Goal: Information Seeking & Learning: Find contact information

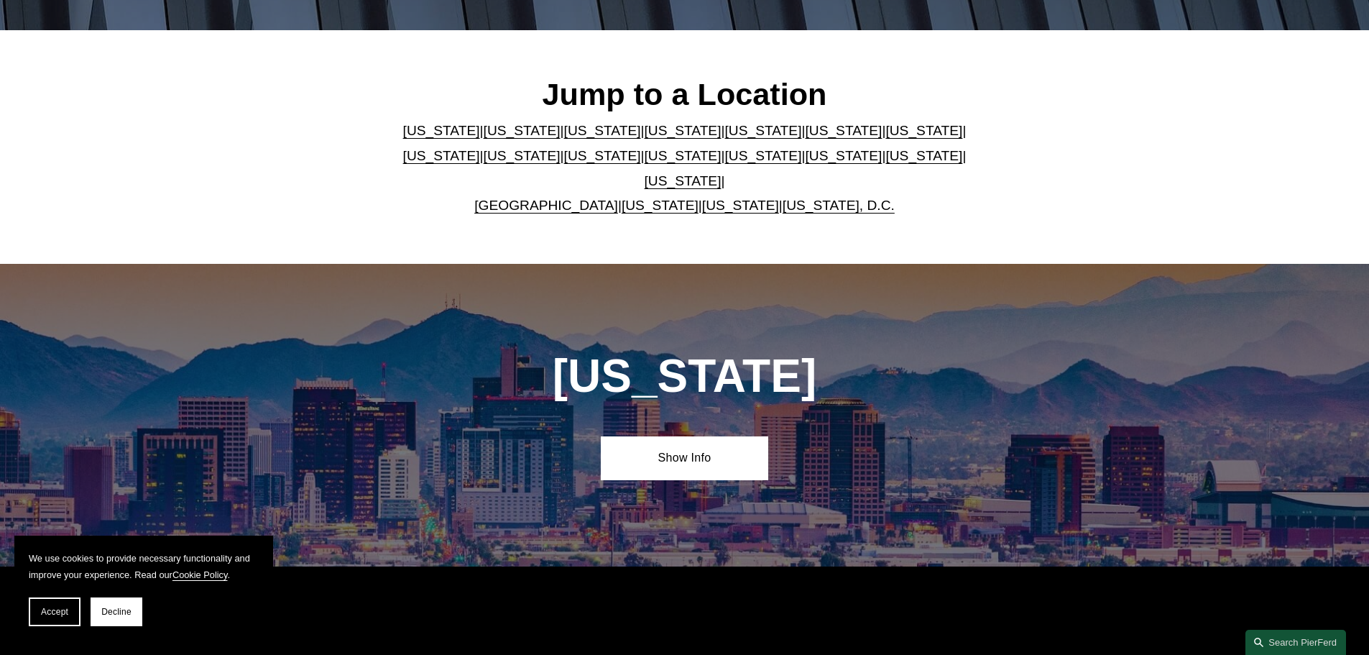
scroll to position [431, 0]
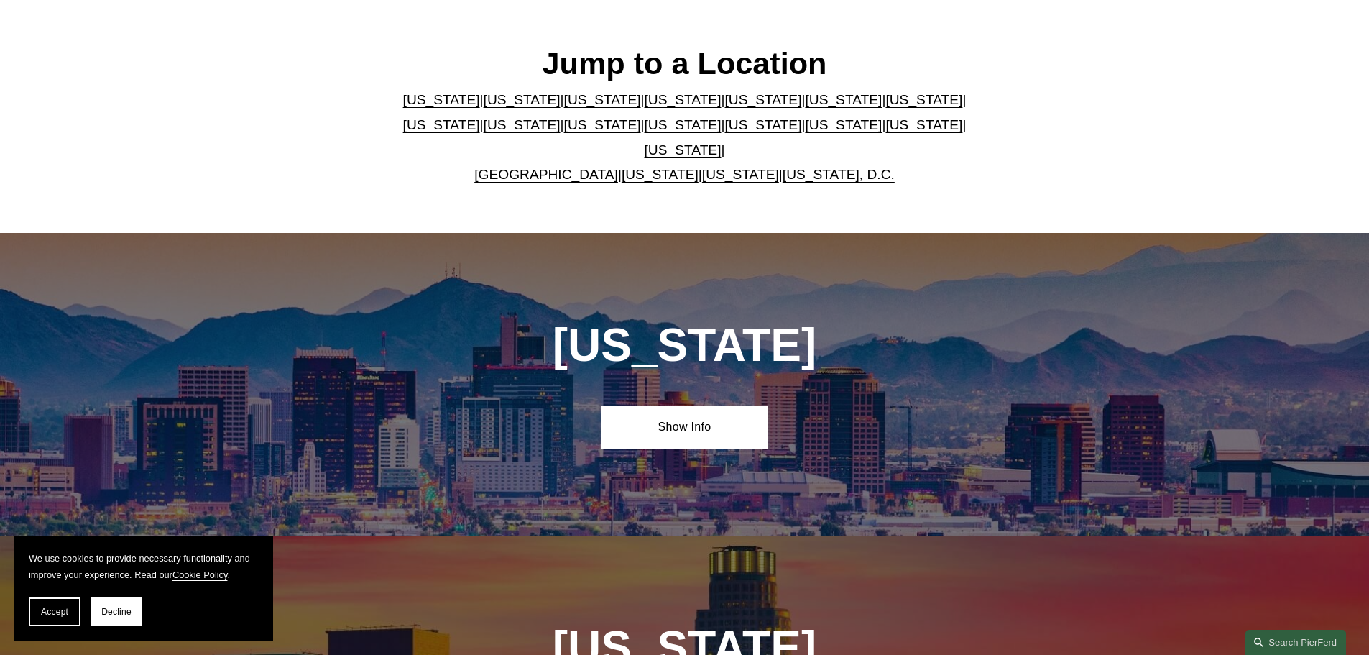
click at [722, 142] on link "[US_STATE]" at bounding box center [683, 149] width 77 height 15
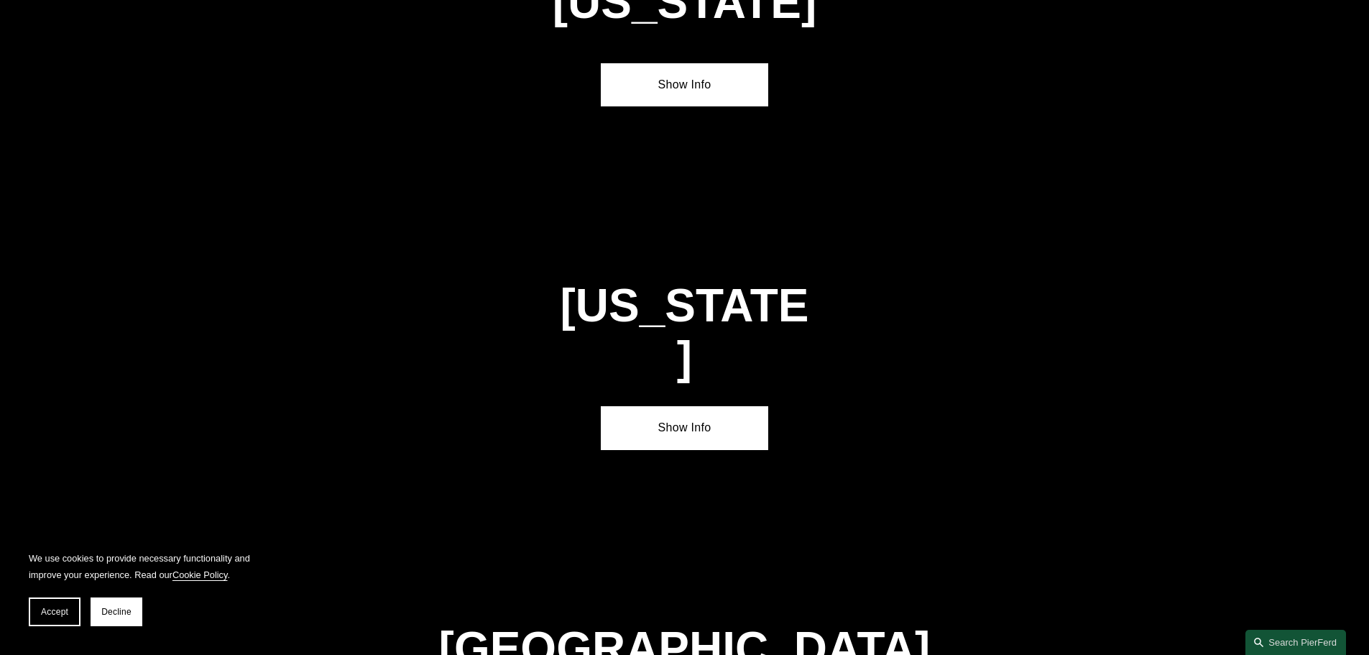
scroll to position [4892, 0]
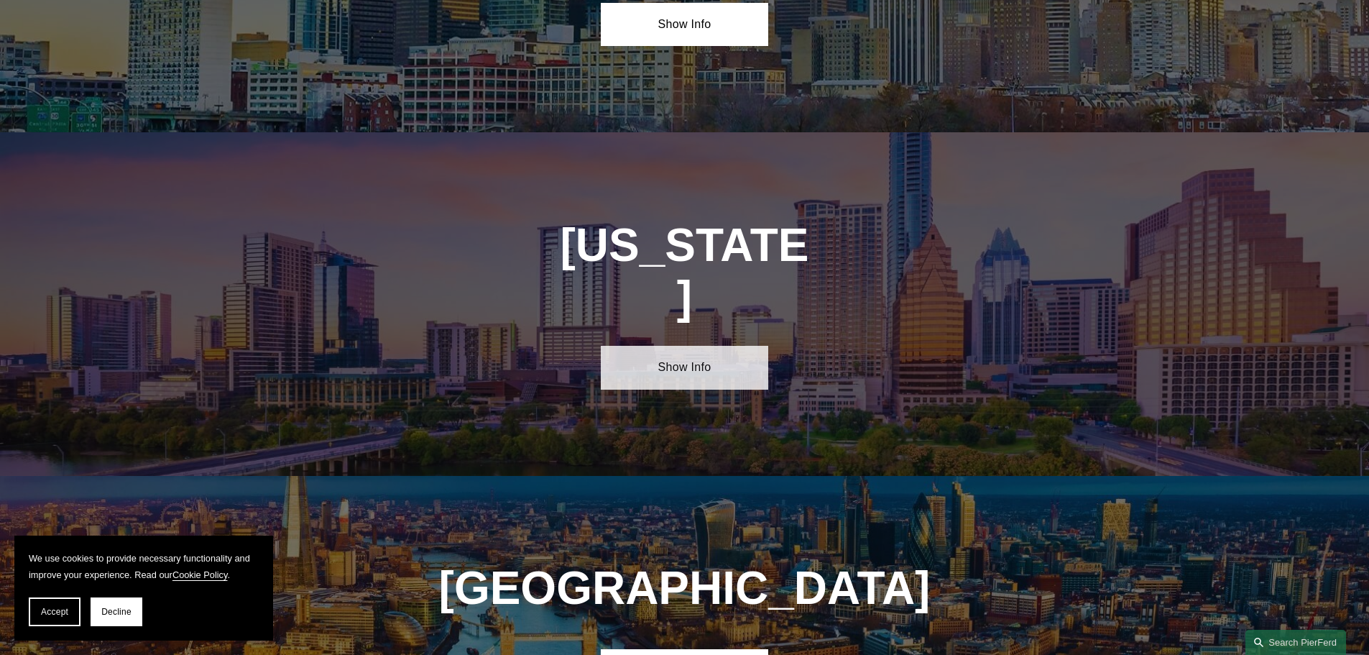
click at [633, 346] on link "Show Info" at bounding box center [684, 367] width 167 height 43
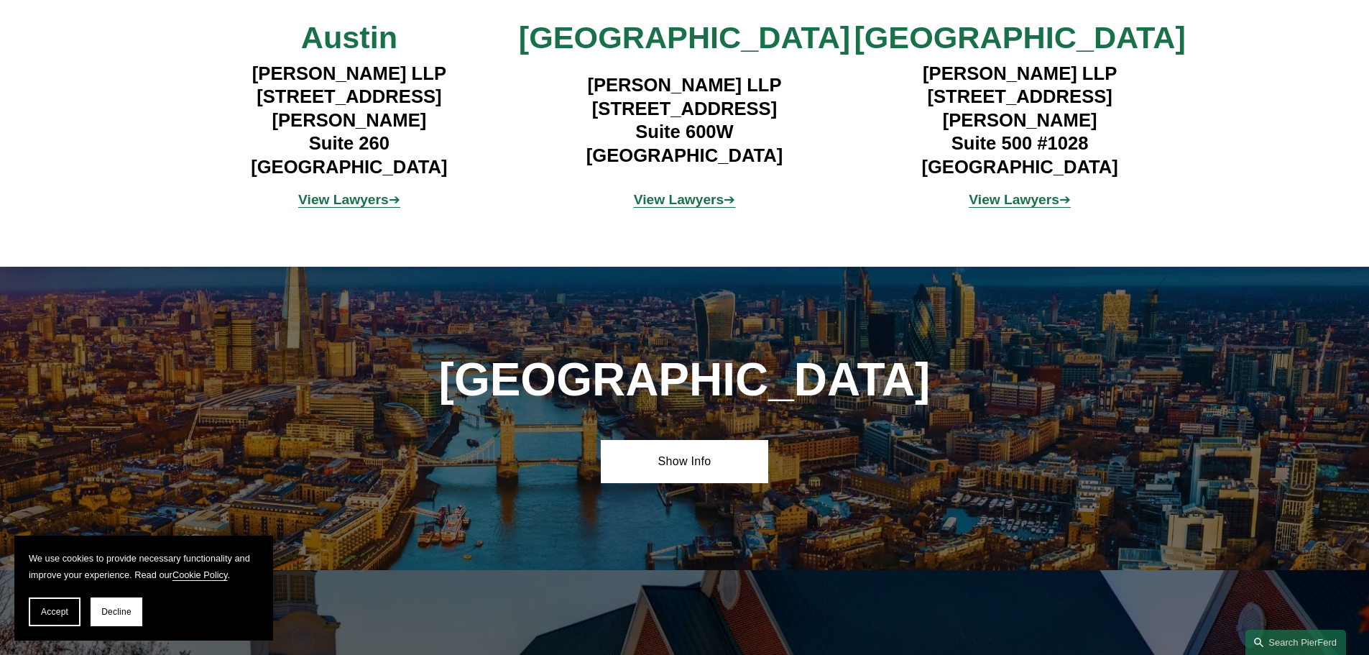
scroll to position [5611, 0]
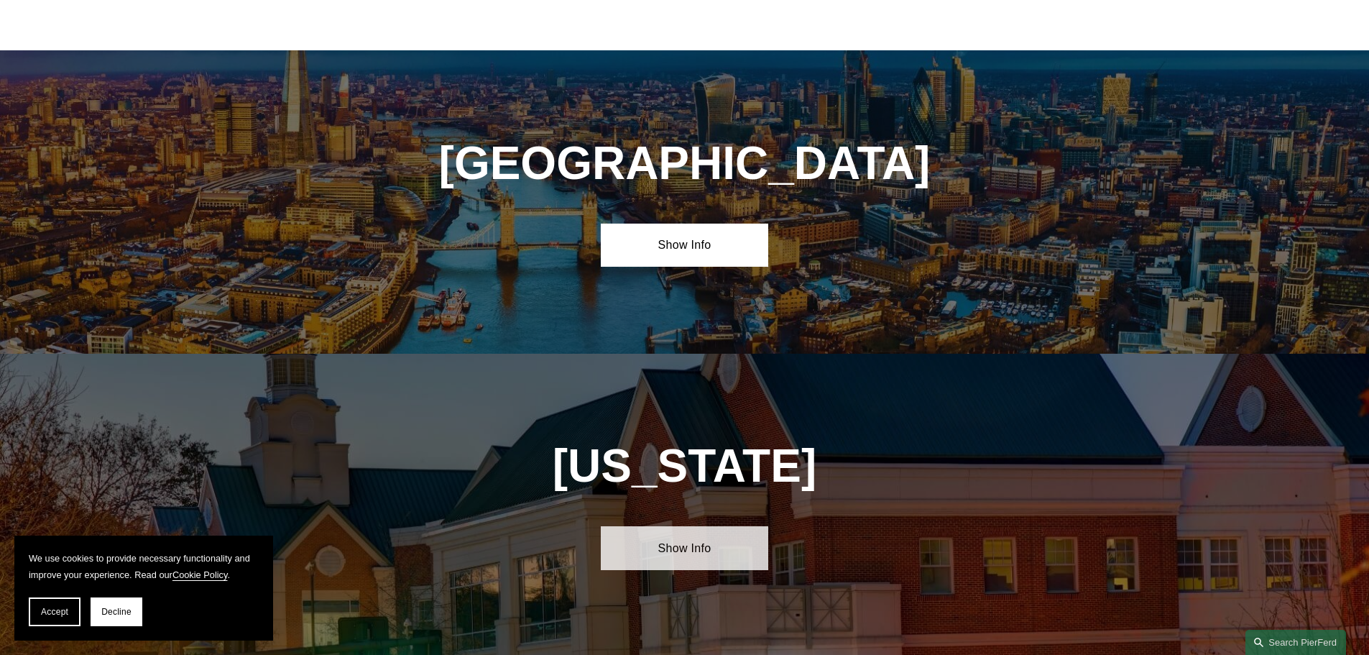
click at [654, 526] on link "Show Info" at bounding box center [684, 547] width 167 height 43
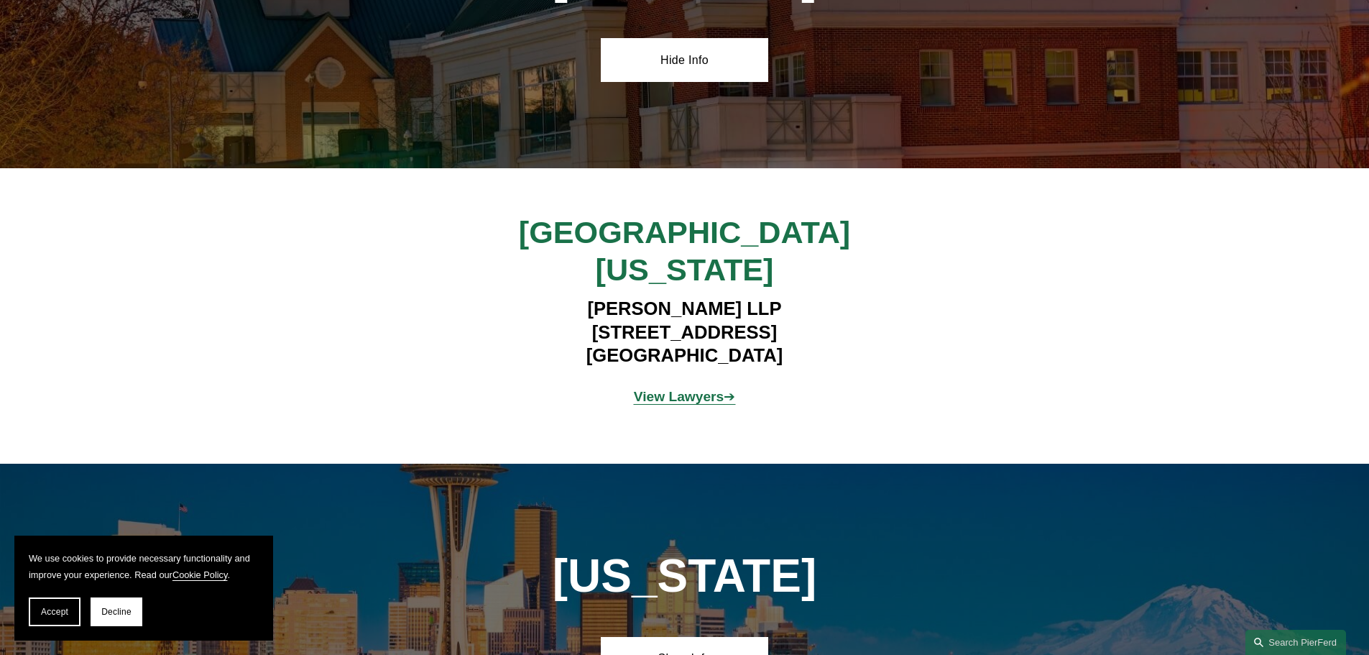
scroll to position [6402, 0]
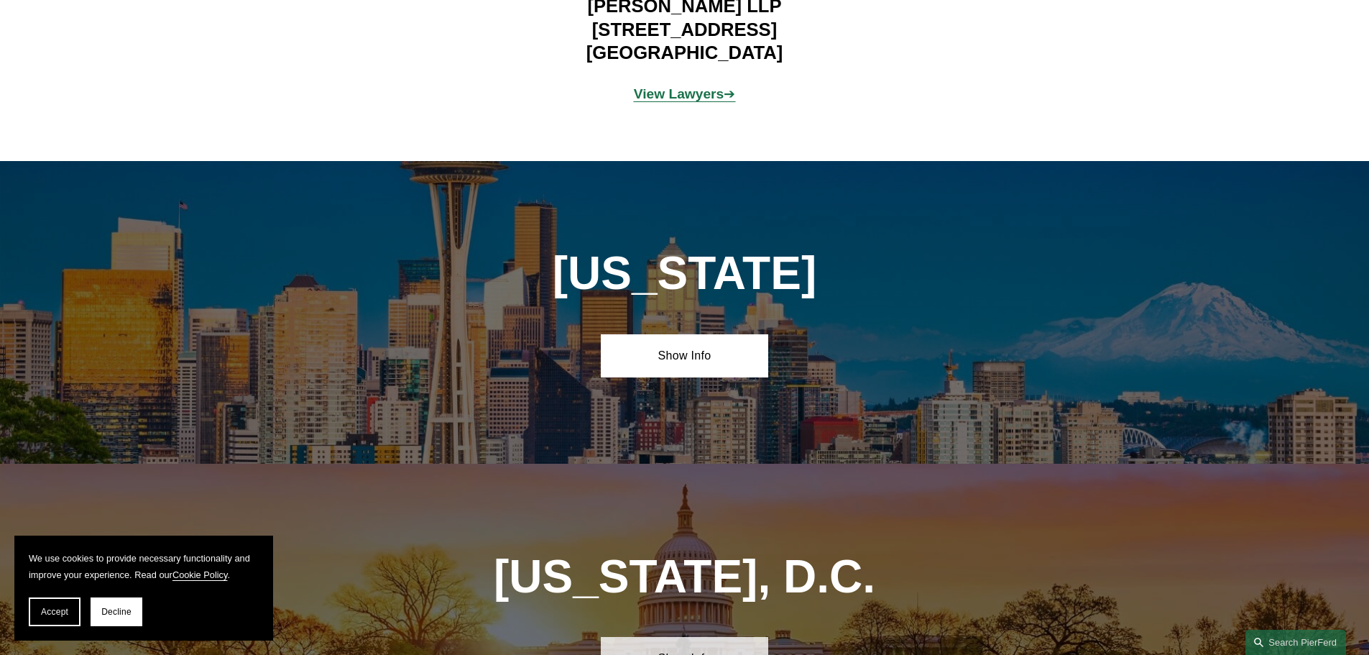
click at [674, 637] on link "Show Info" at bounding box center [684, 658] width 167 height 43
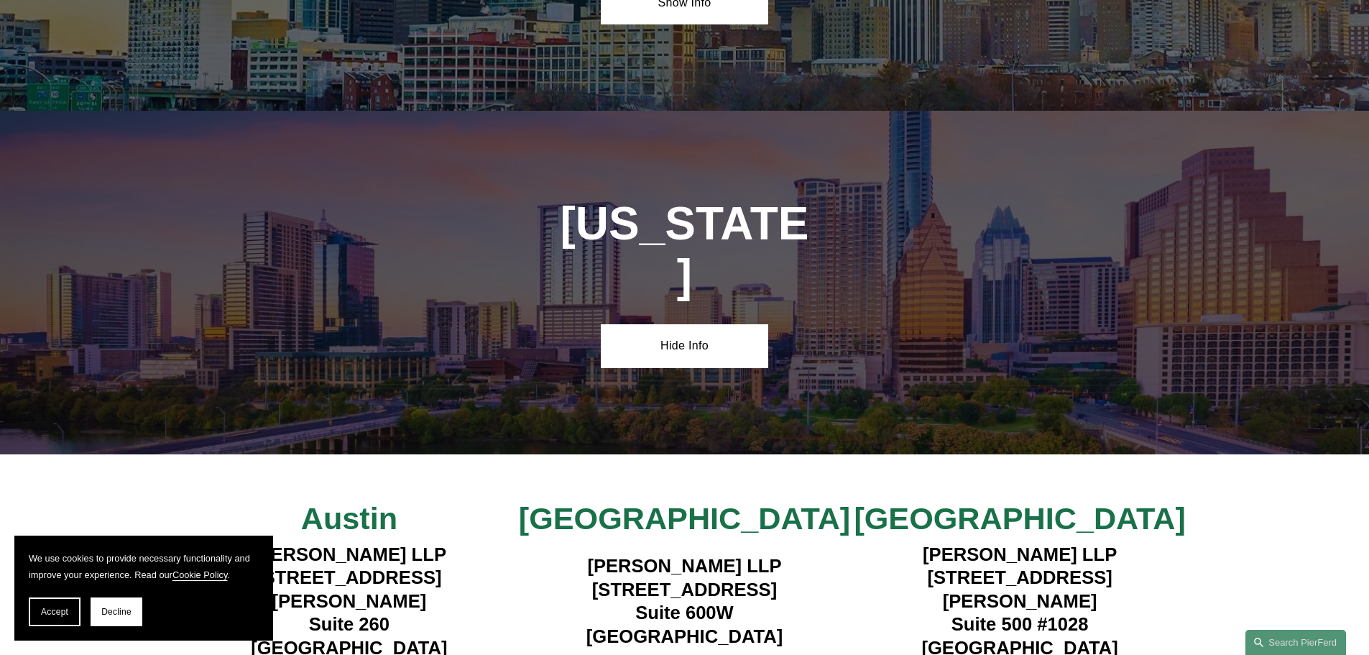
scroll to position [5108, 0]
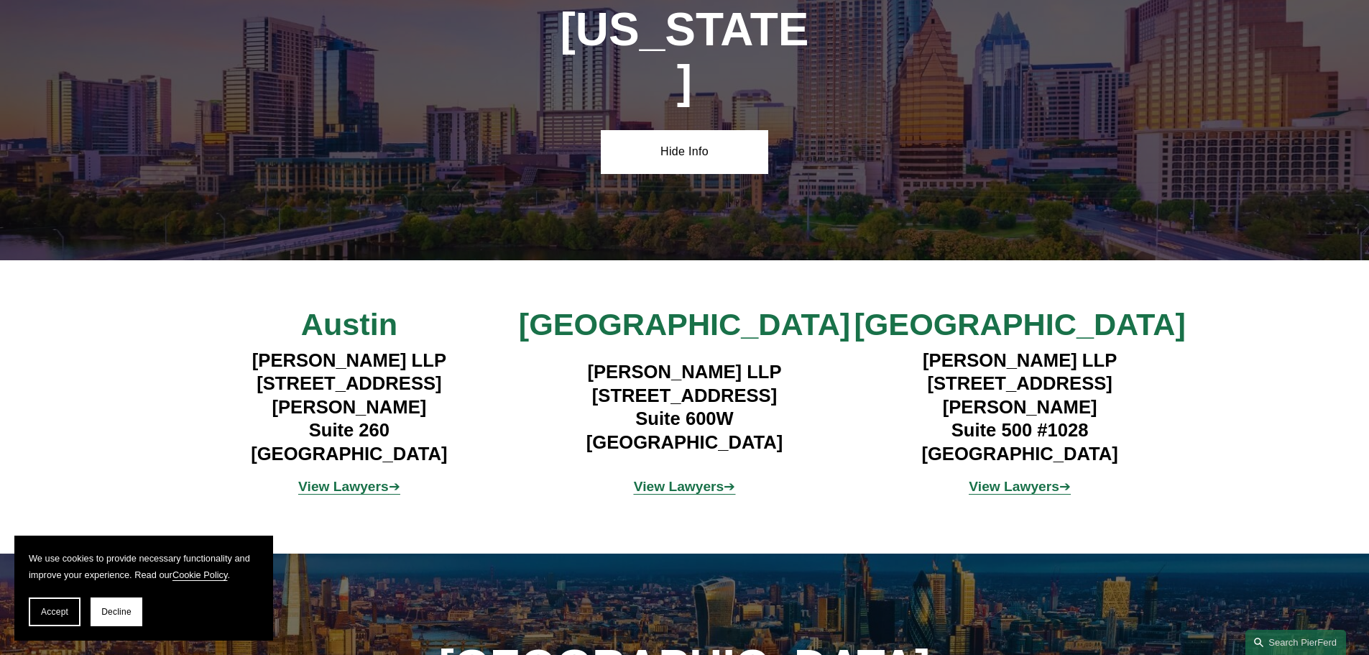
click at [376, 479] on strong "View Lawyers" at bounding box center [343, 486] width 91 height 15
click at [1054, 479] on strong "View Lawyers" at bounding box center [1014, 486] width 91 height 15
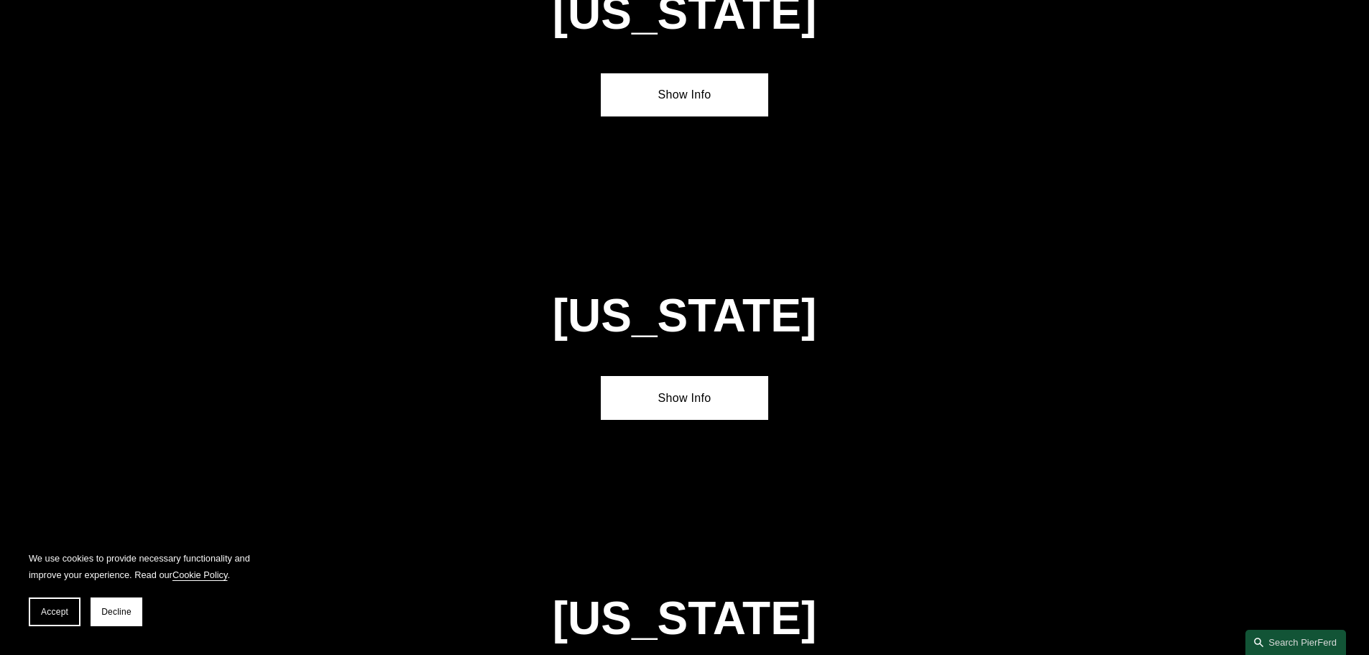
scroll to position [3239, 0]
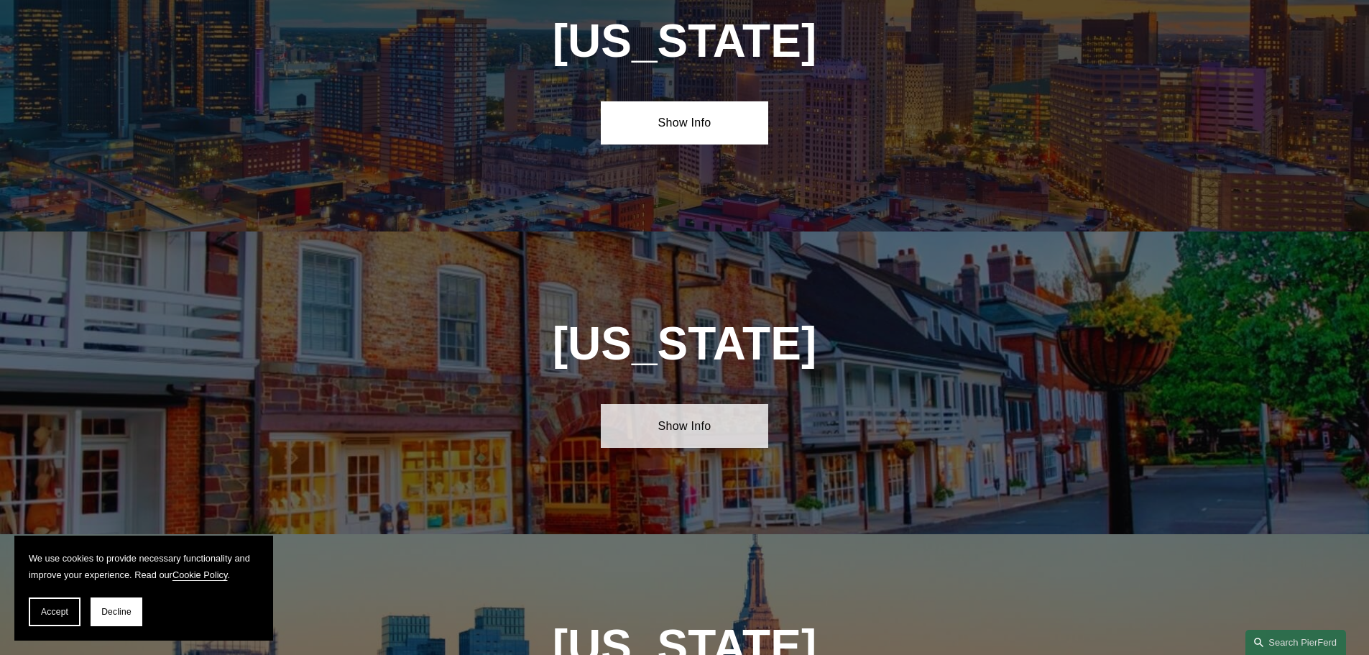
click at [631, 404] on link "Show Info" at bounding box center [684, 425] width 167 height 43
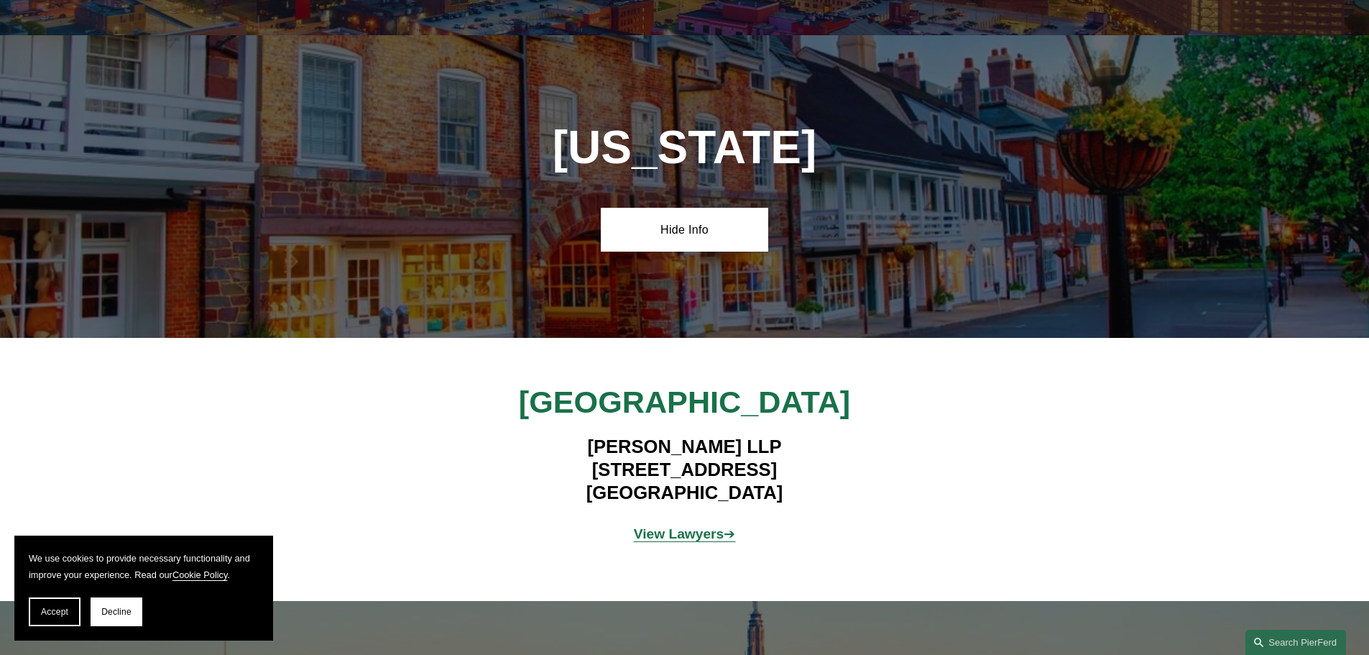
scroll to position [3455, 0]
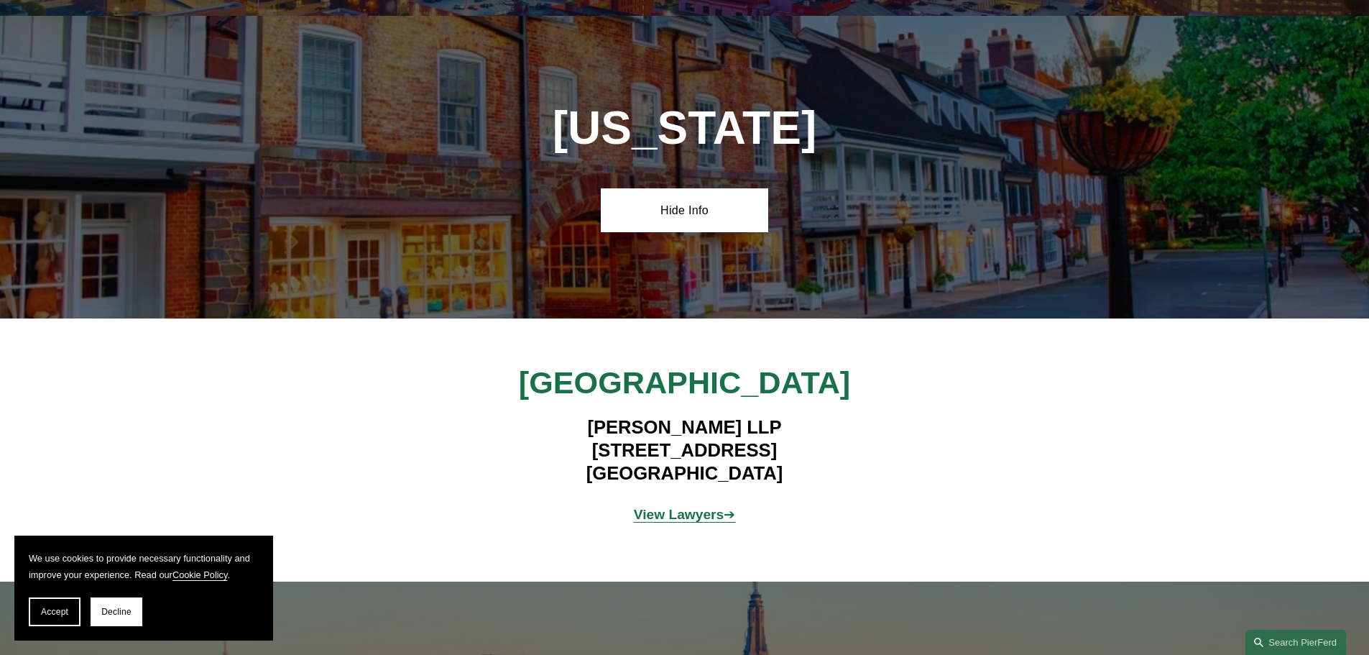
click at [691, 507] on strong "View Lawyers" at bounding box center [679, 514] width 91 height 15
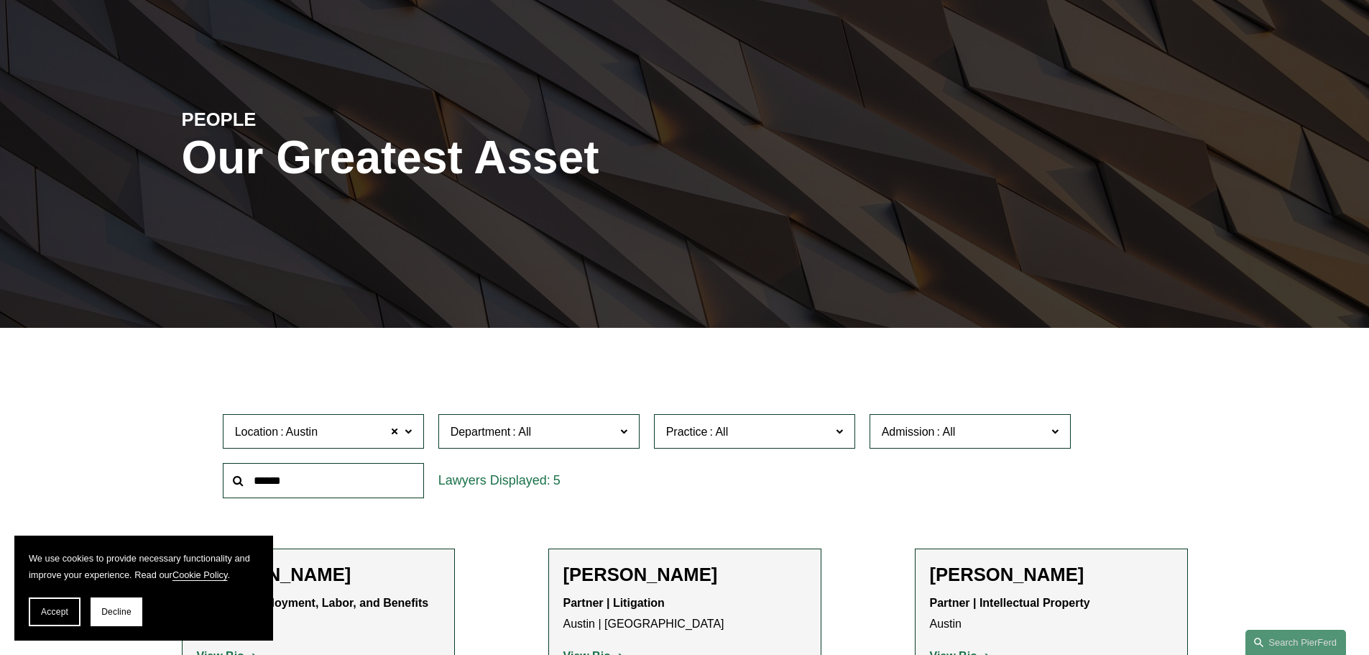
scroll to position [431, 0]
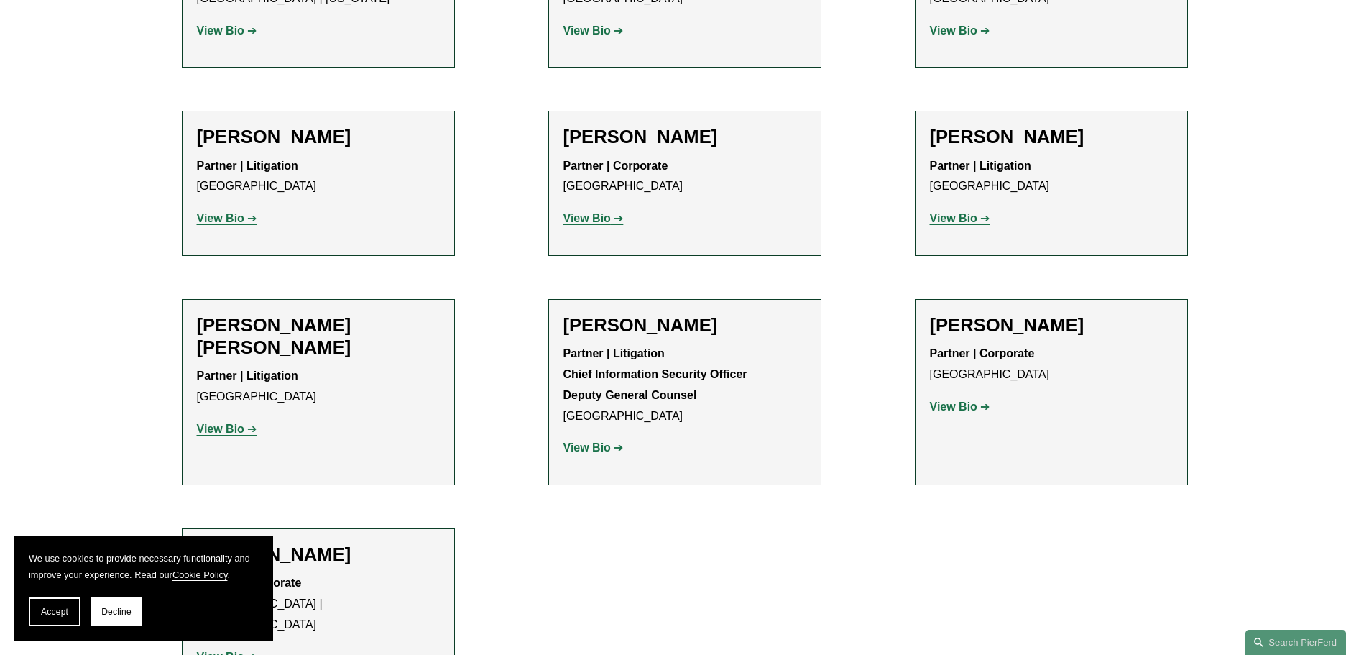
scroll to position [791, 0]
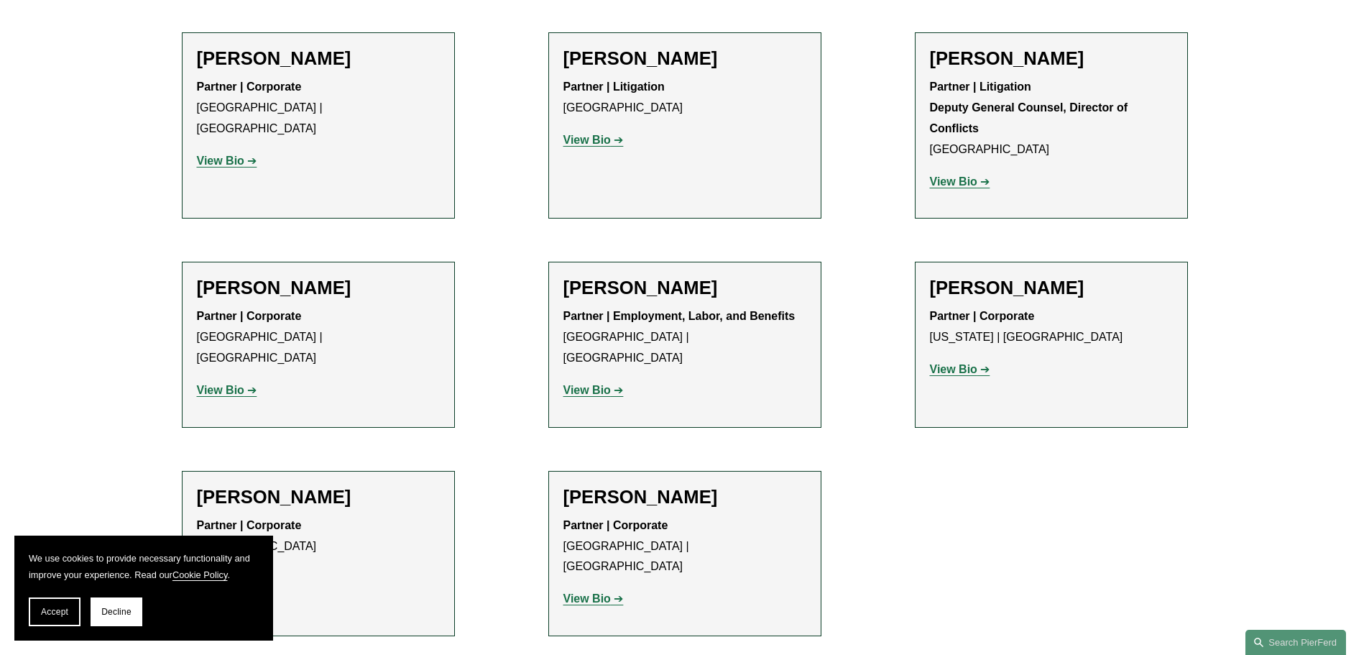
scroll to position [2228, 0]
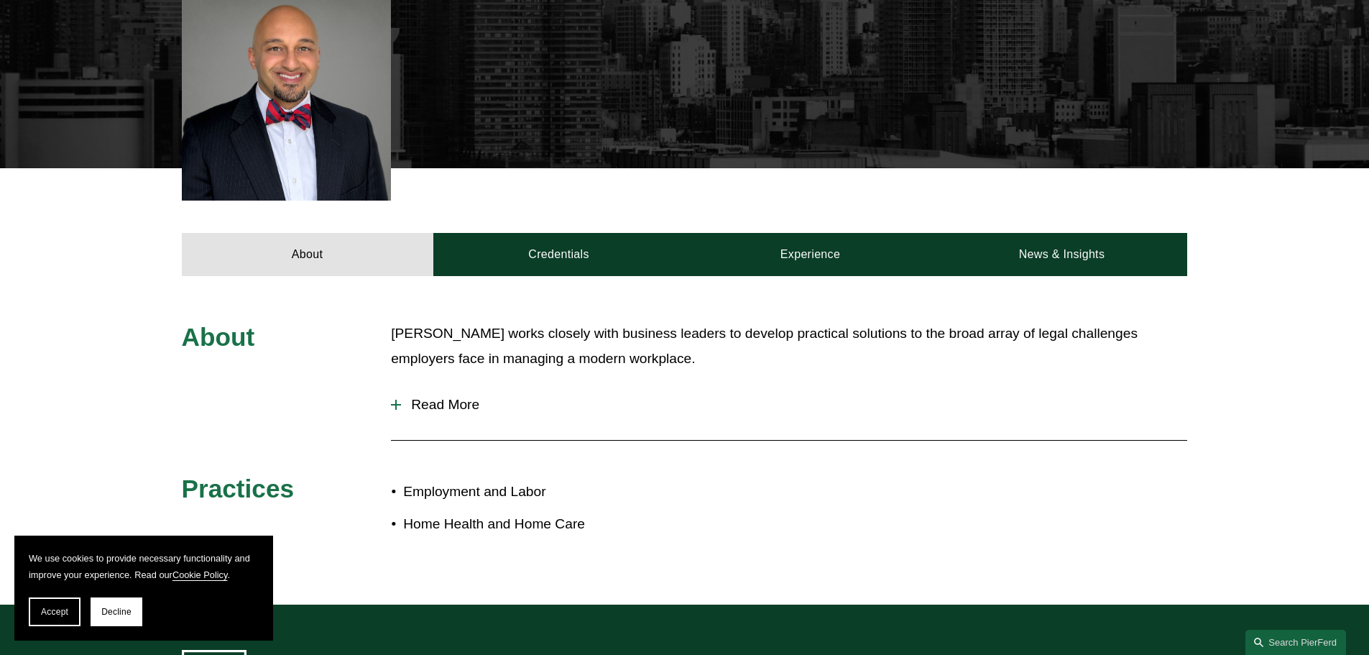
scroll to position [431, 0]
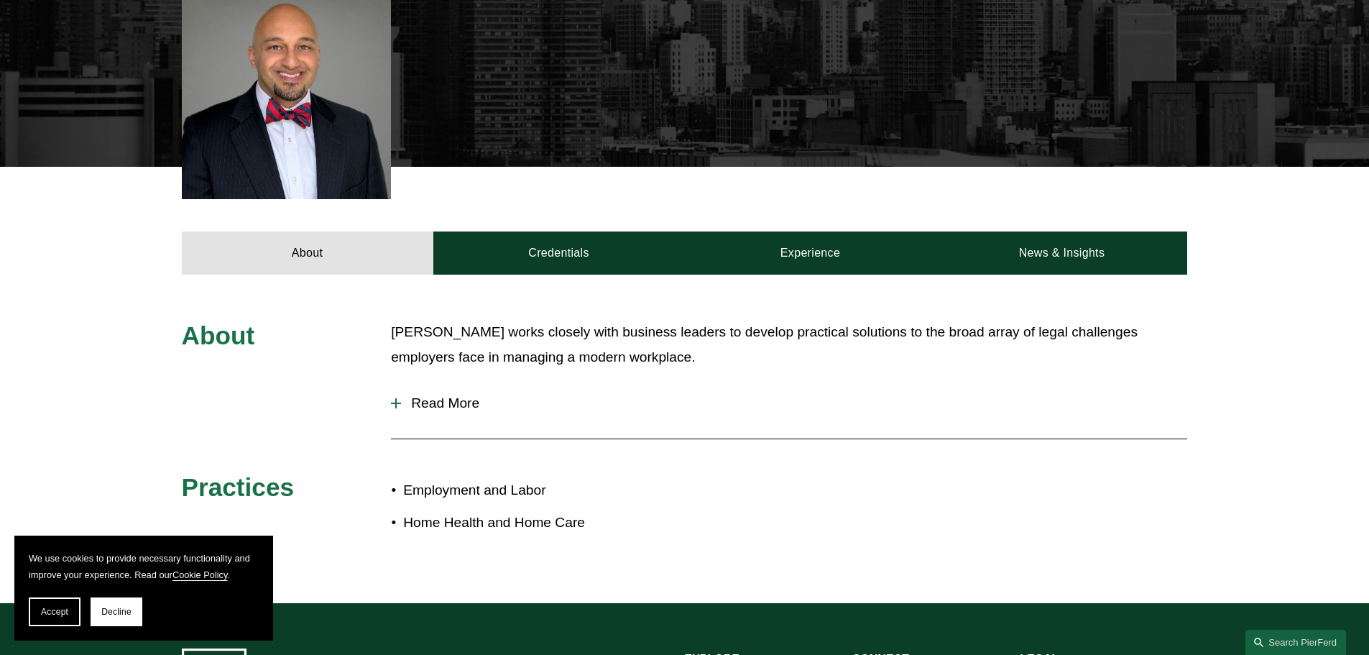
click at [462, 402] on span "Read More" at bounding box center [794, 403] width 786 height 16
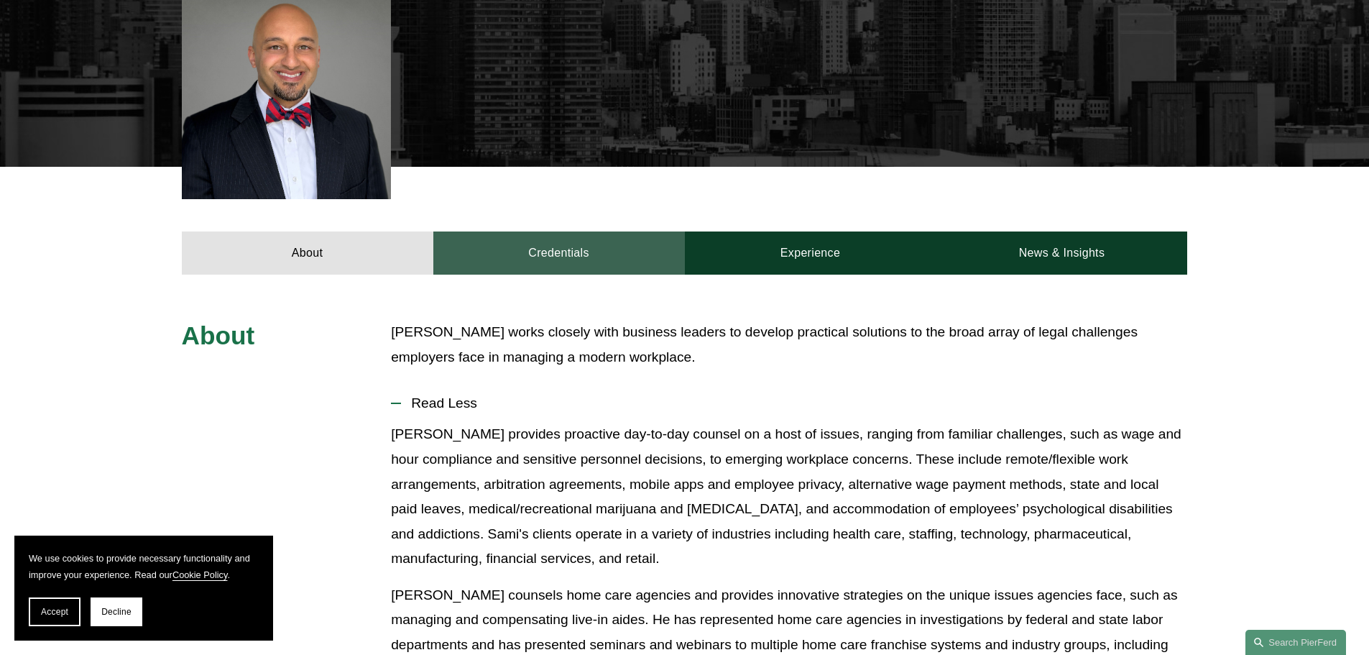
click at [505, 257] on link "Credentials" at bounding box center [559, 252] width 252 height 43
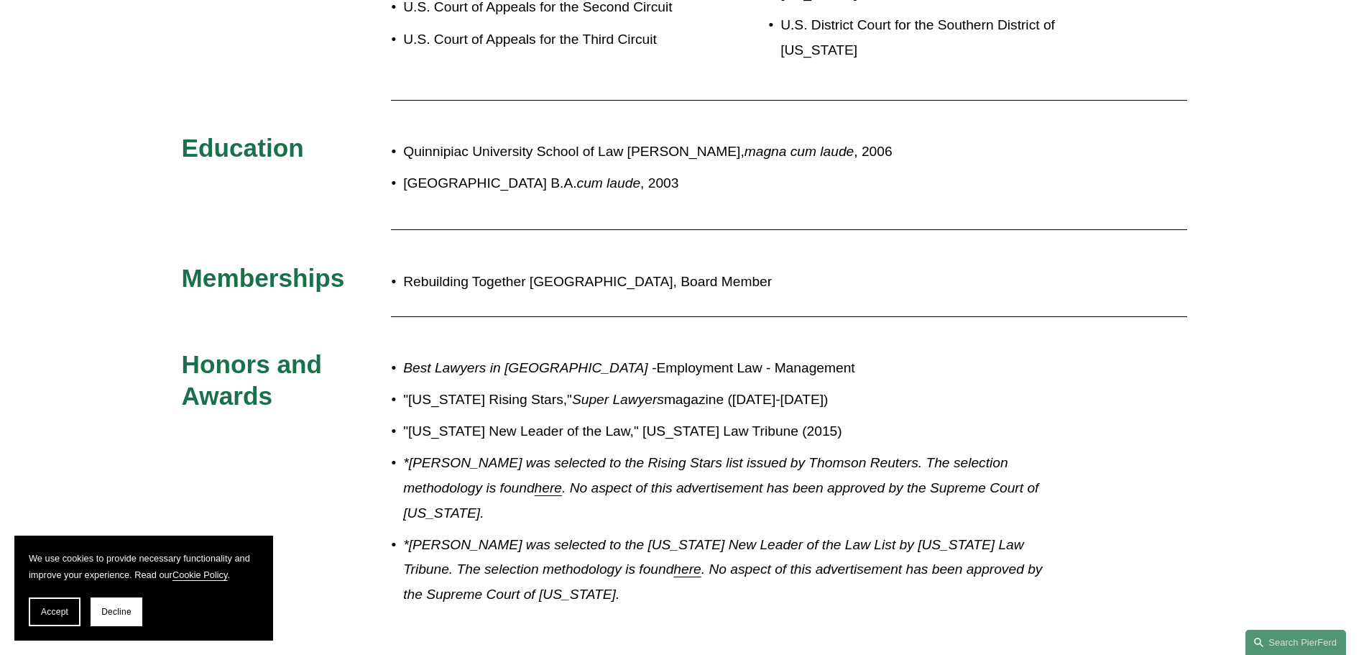
scroll to position [934, 0]
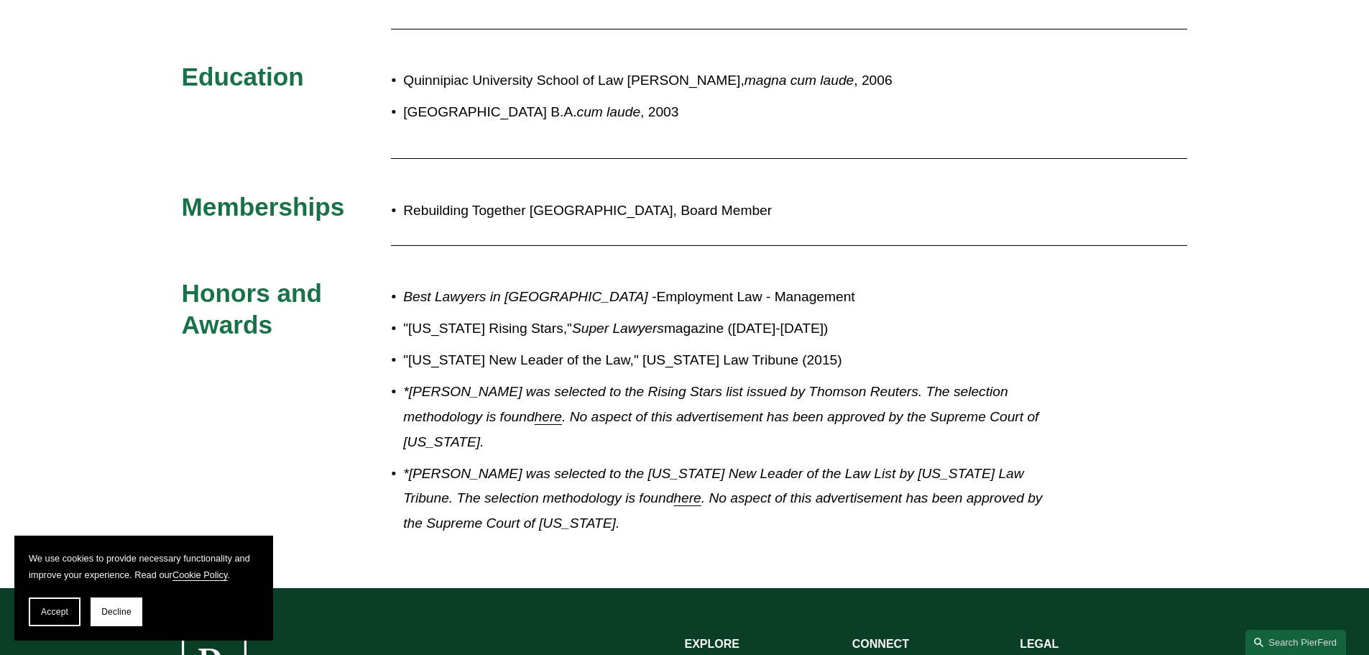
drag, startPoint x: 826, startPoint y: 455, endPoint x: 855, endPoint y: 473, distance: 34.5
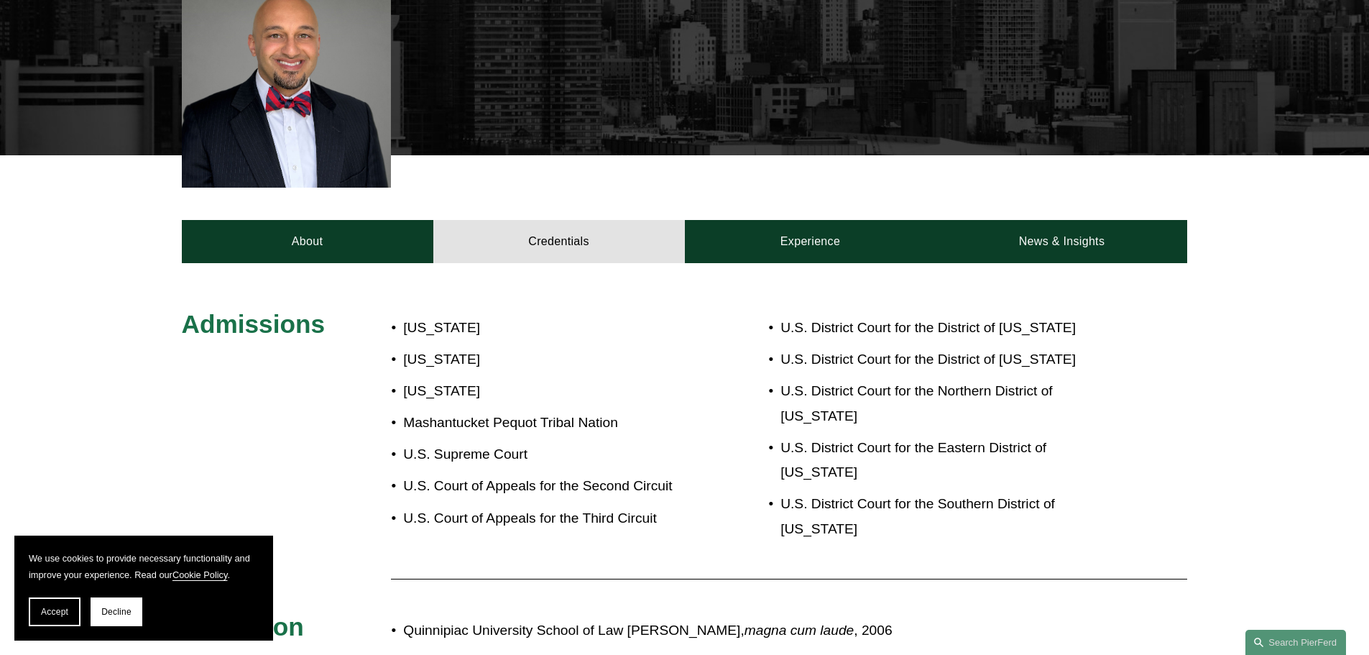
scroll to position [418, 0]
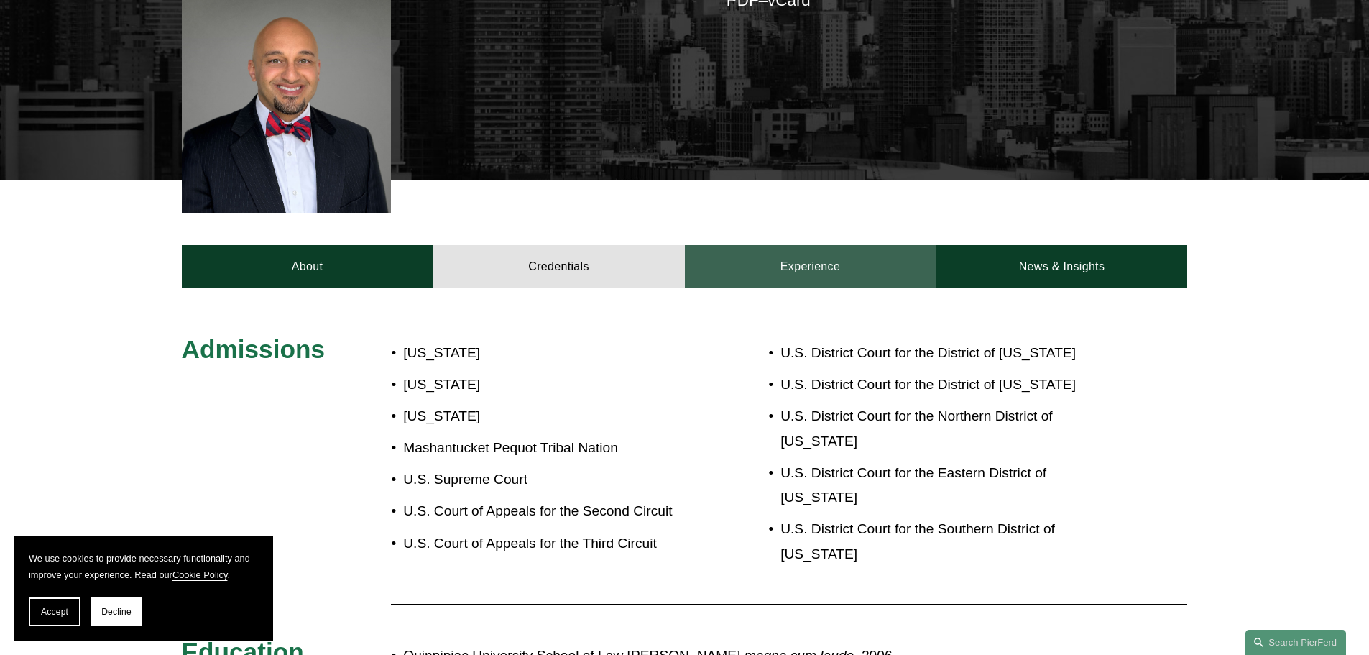
click at [864, 277] on link "Experience" at bounding box center [811, 266] width 252 height 43
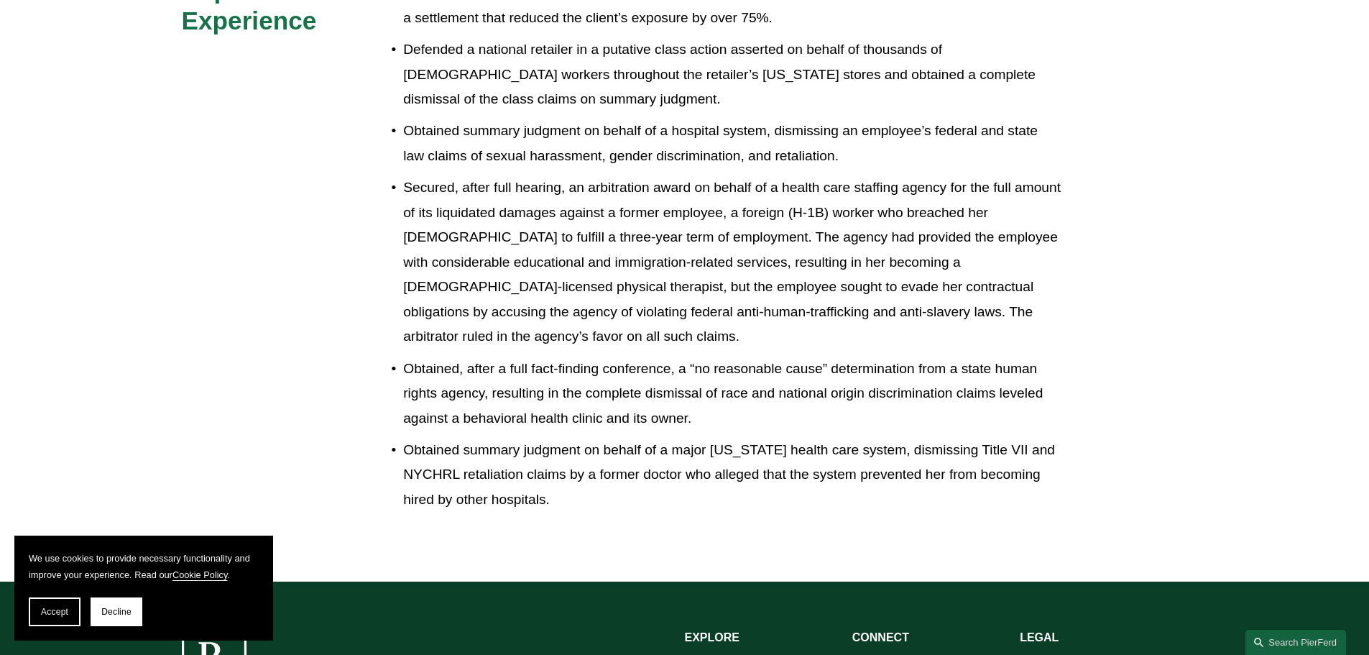
scroll to position [561, 0]
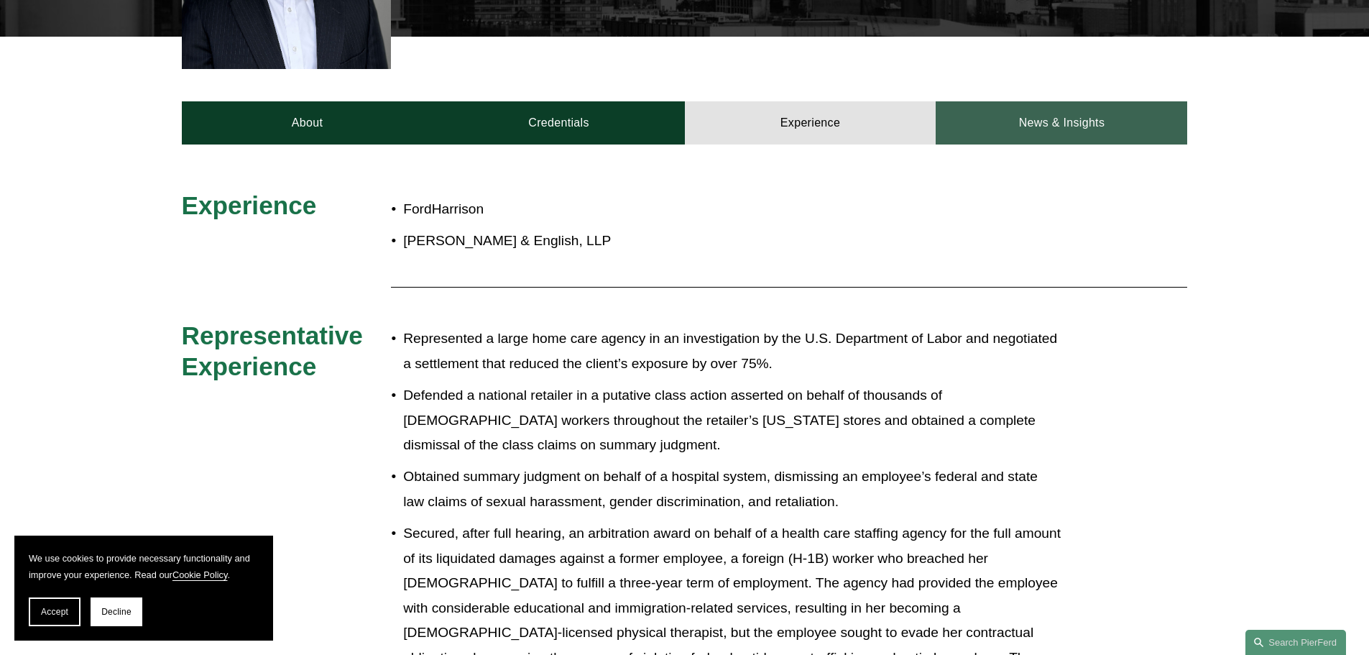
click at [1034, 121] on link "News & Insights" at bounding box center [1062, 122] width 252 height 43
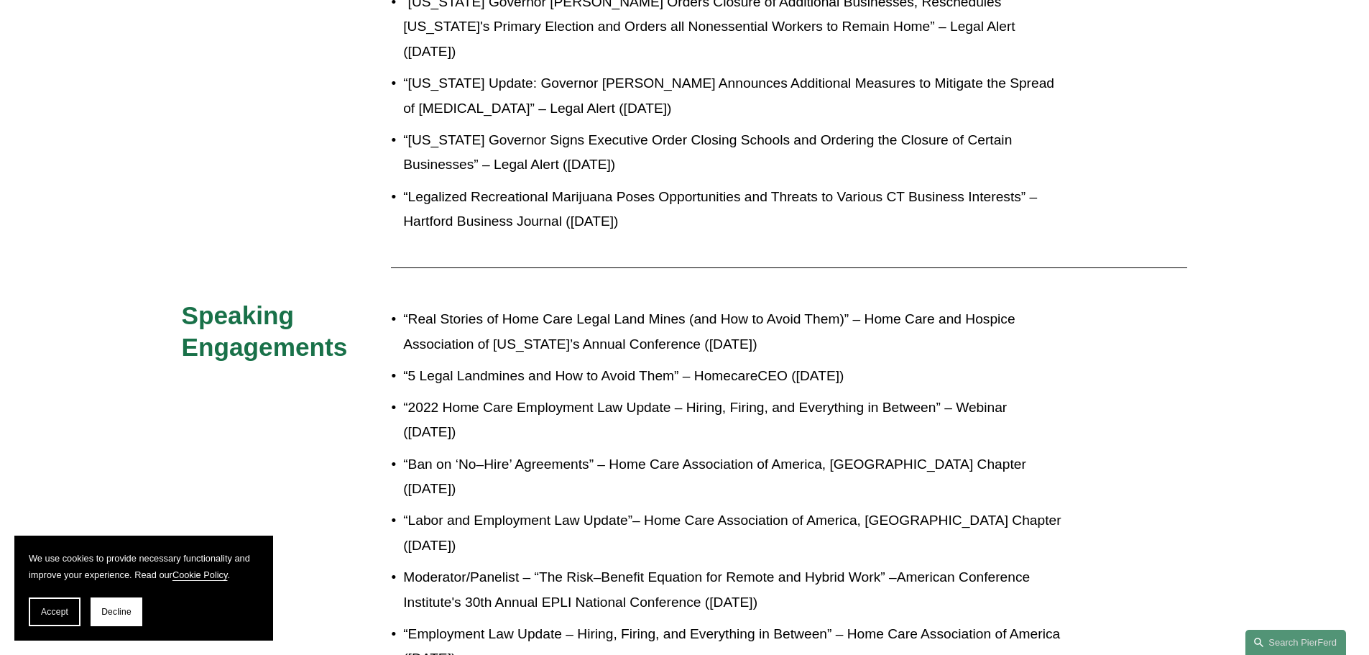
scroll to position [0, 0]
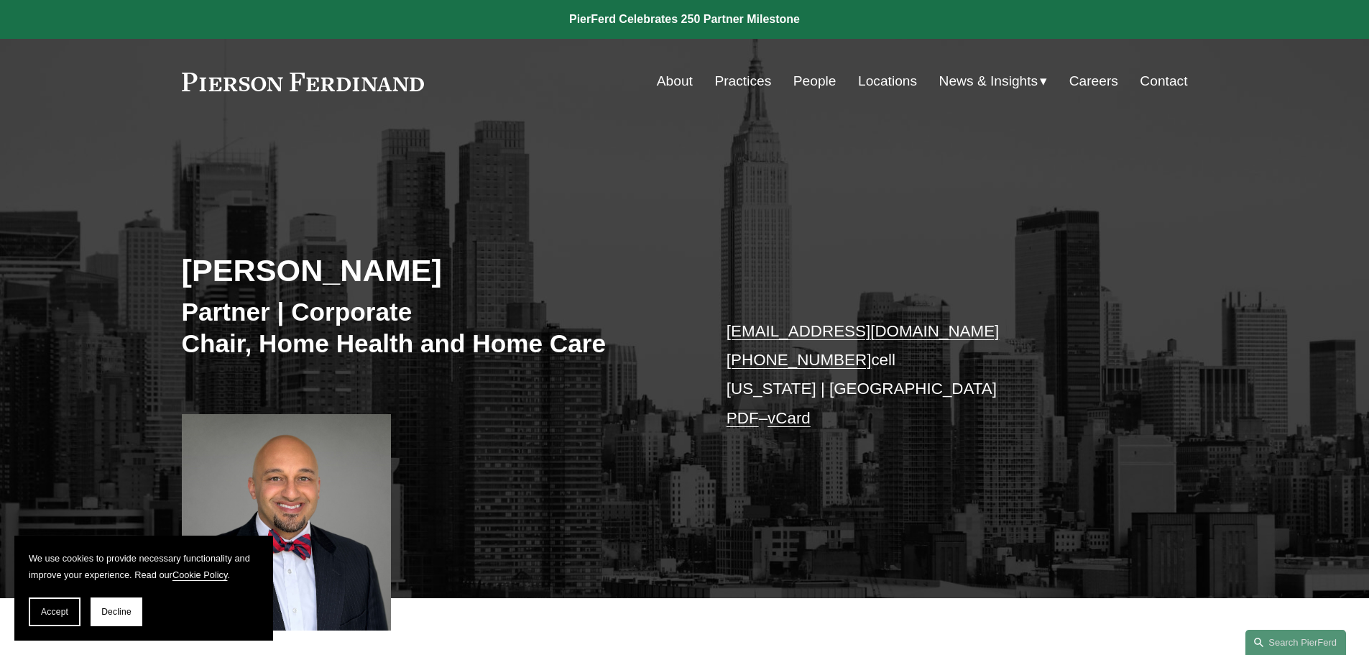
drag, startPoint x: 1100, startPoint y: 396, endPoint x: 1062, endPoint y: 5, distance: 392.8
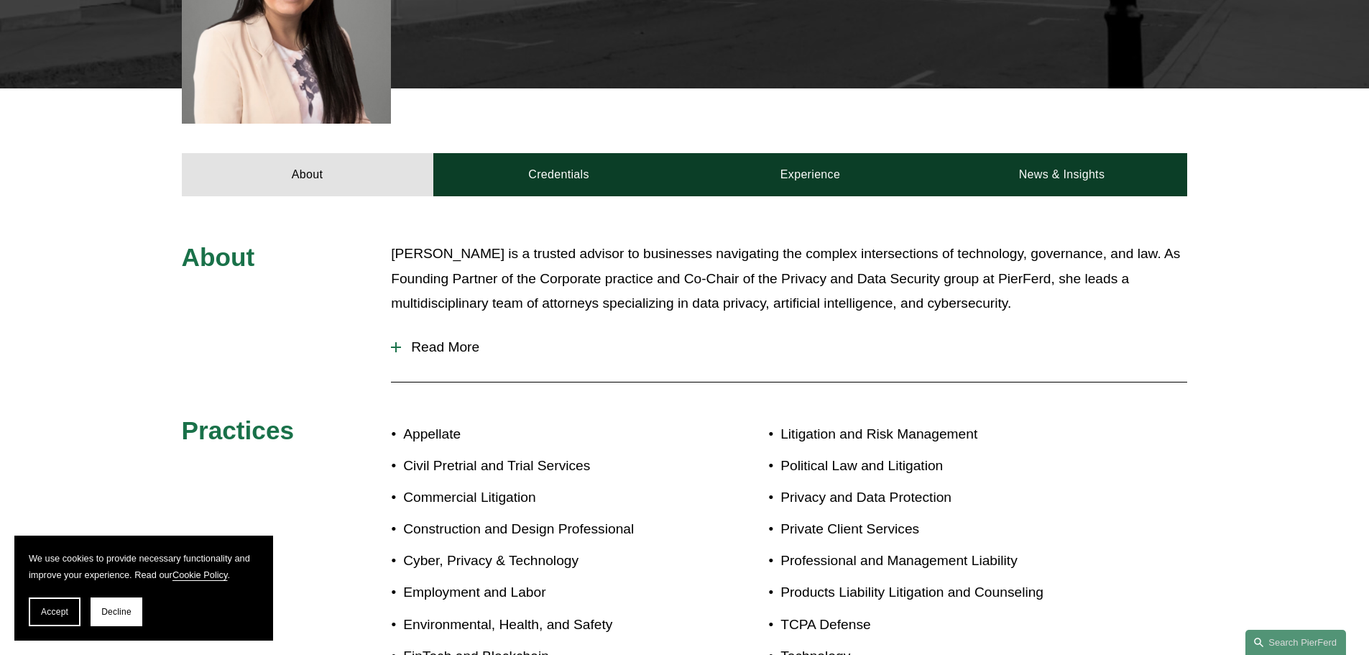
scroll to position [503, 0]
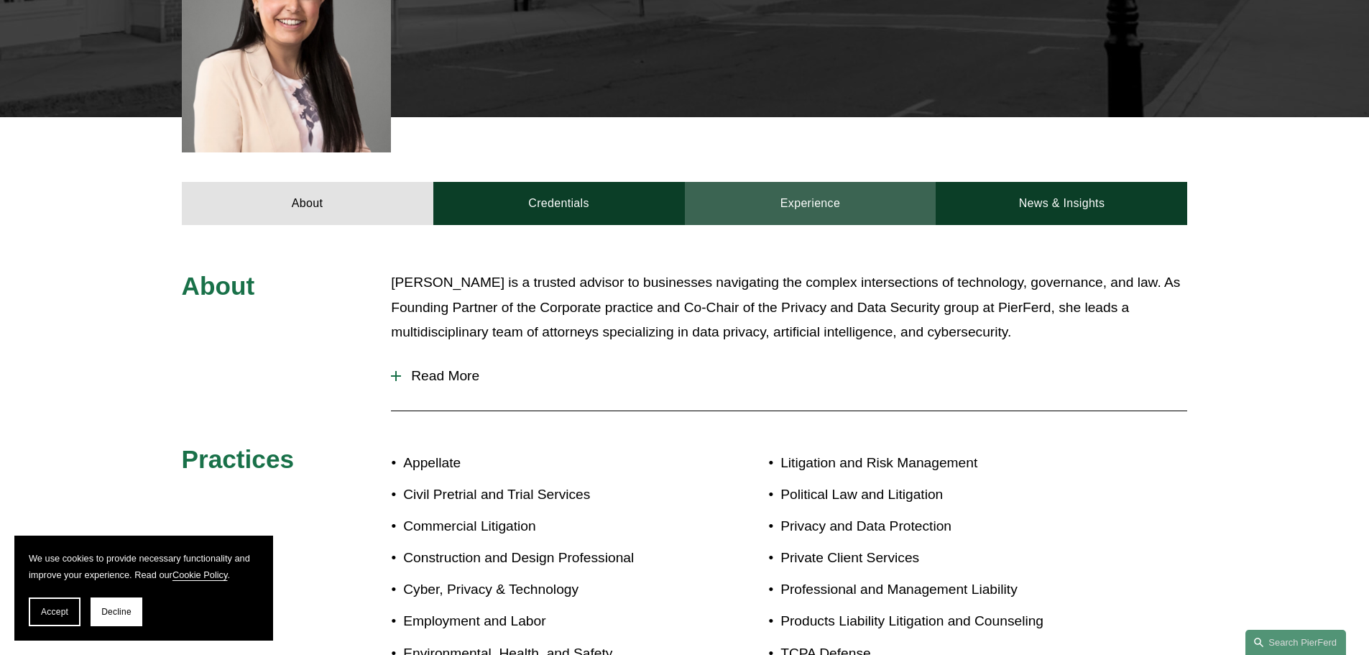
click at [769, 190] on link "Experience" at bounding box center [811, 203] width 252 height 43
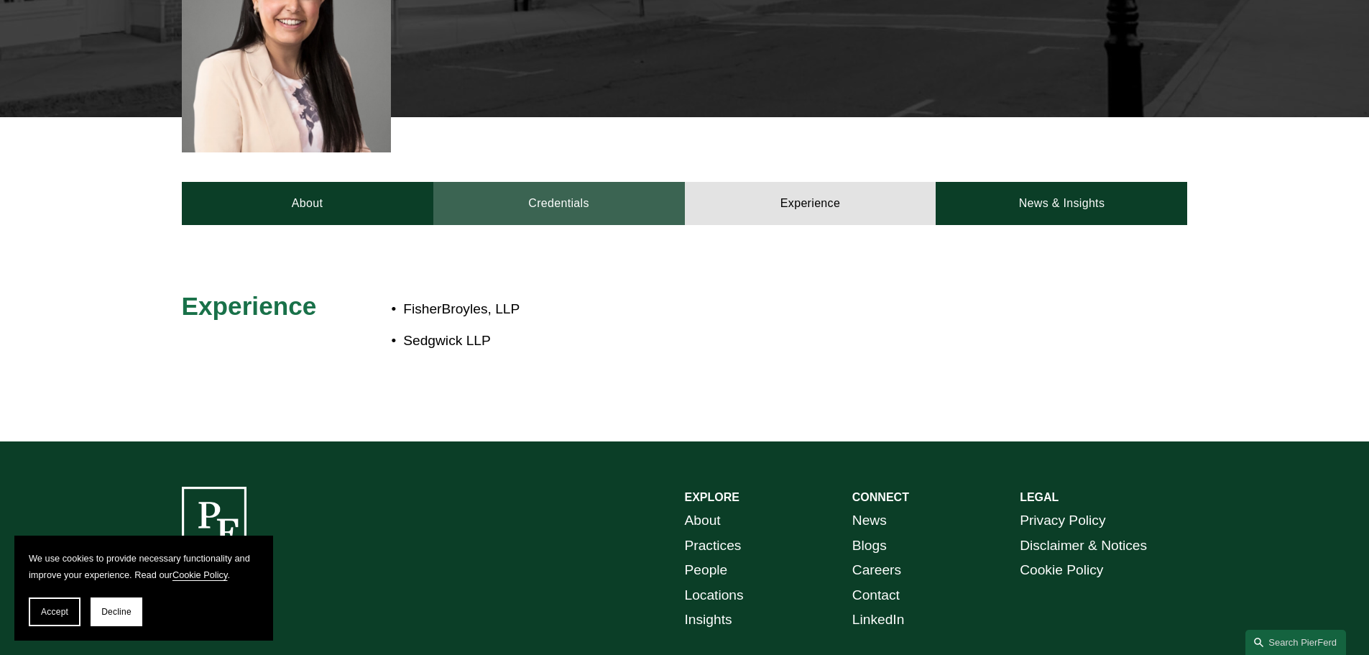
click at [490, 196] on link "Credentials" at bounding box center [559, 203] width 252 height 43
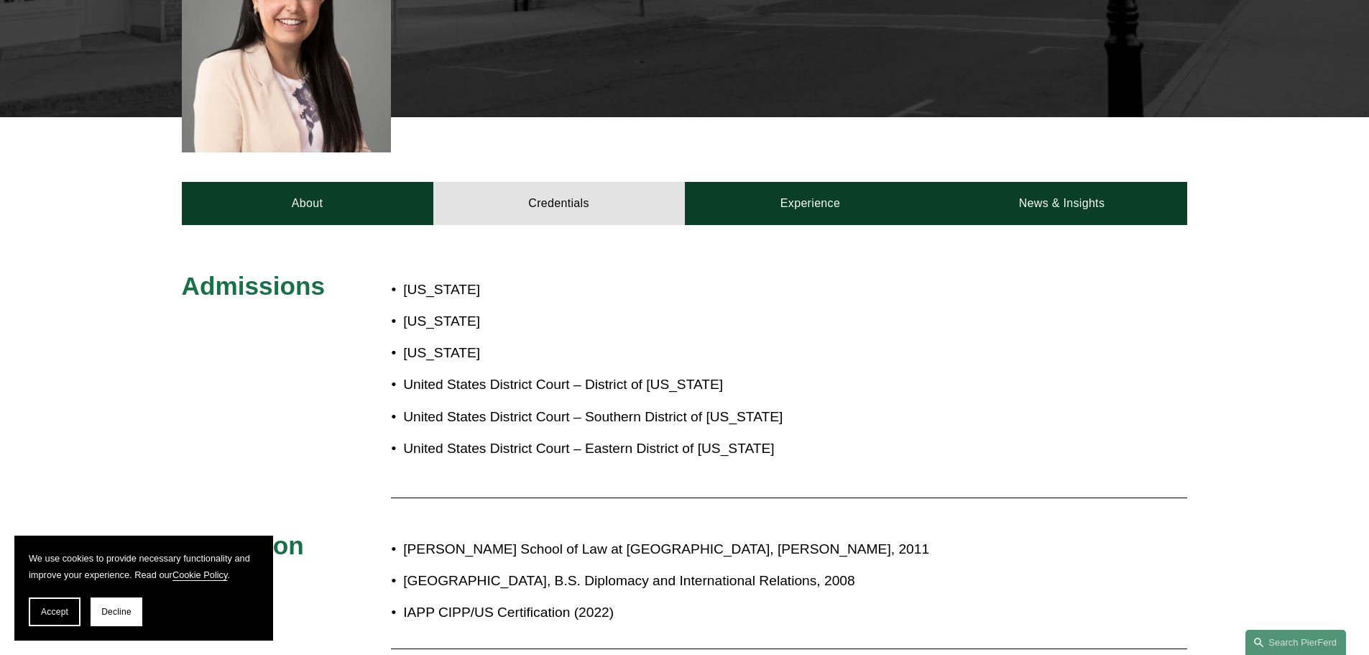
click at [1034, 225] on div "Admissions New Jersey New York North Carolina United States District Court – Di…" at bounding box center [684, 507] width 1369 height 565
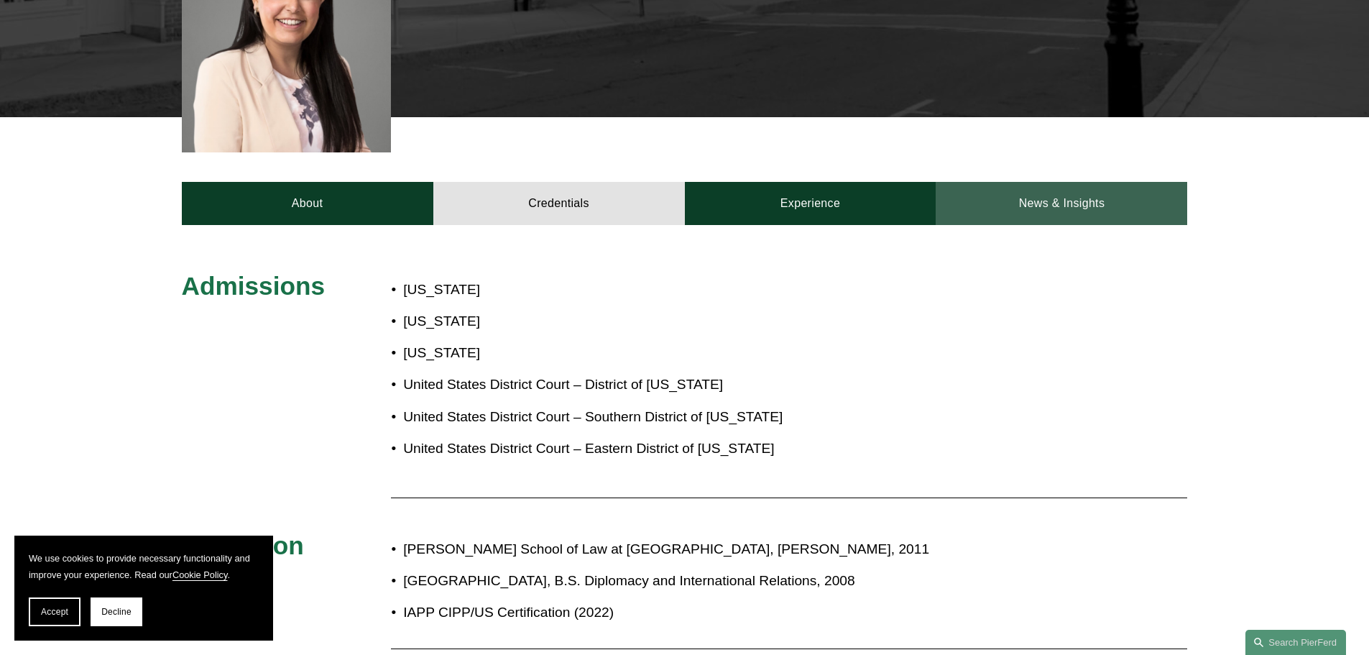
click at [1029, 182] on link "News & Insights" at bounding box center [1062, 203] width 252 height 43
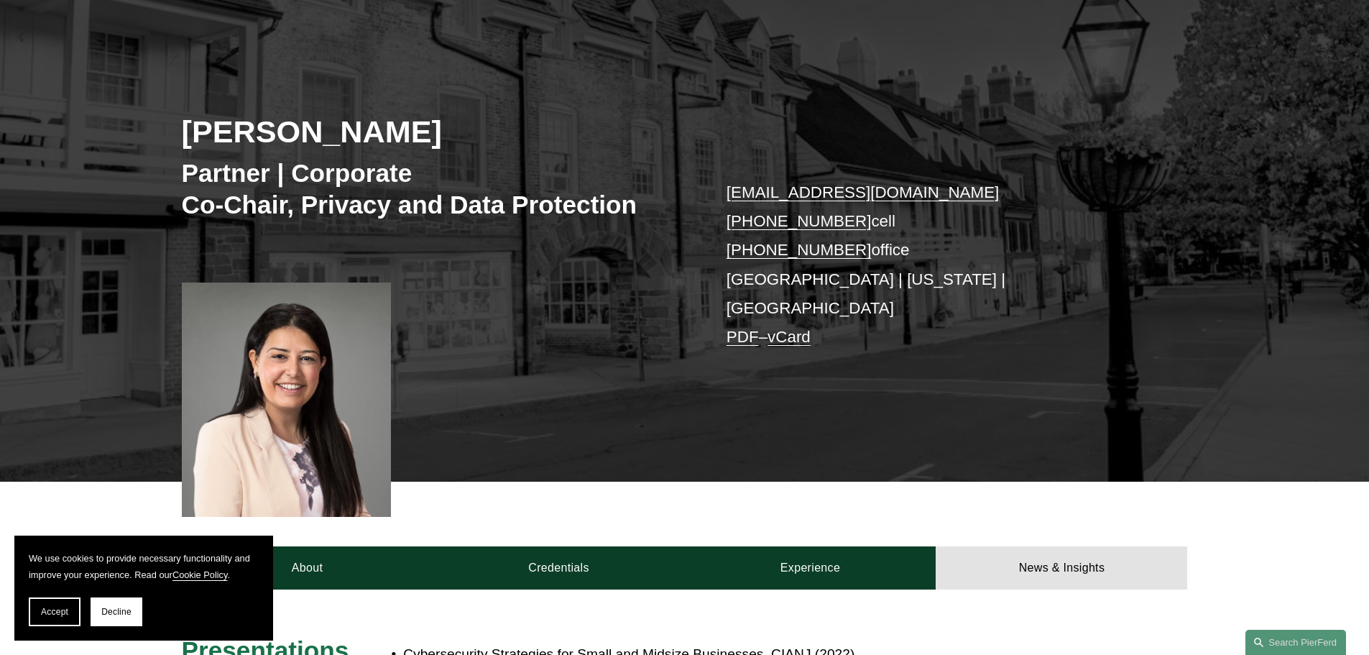
scroll to position [0, 0]
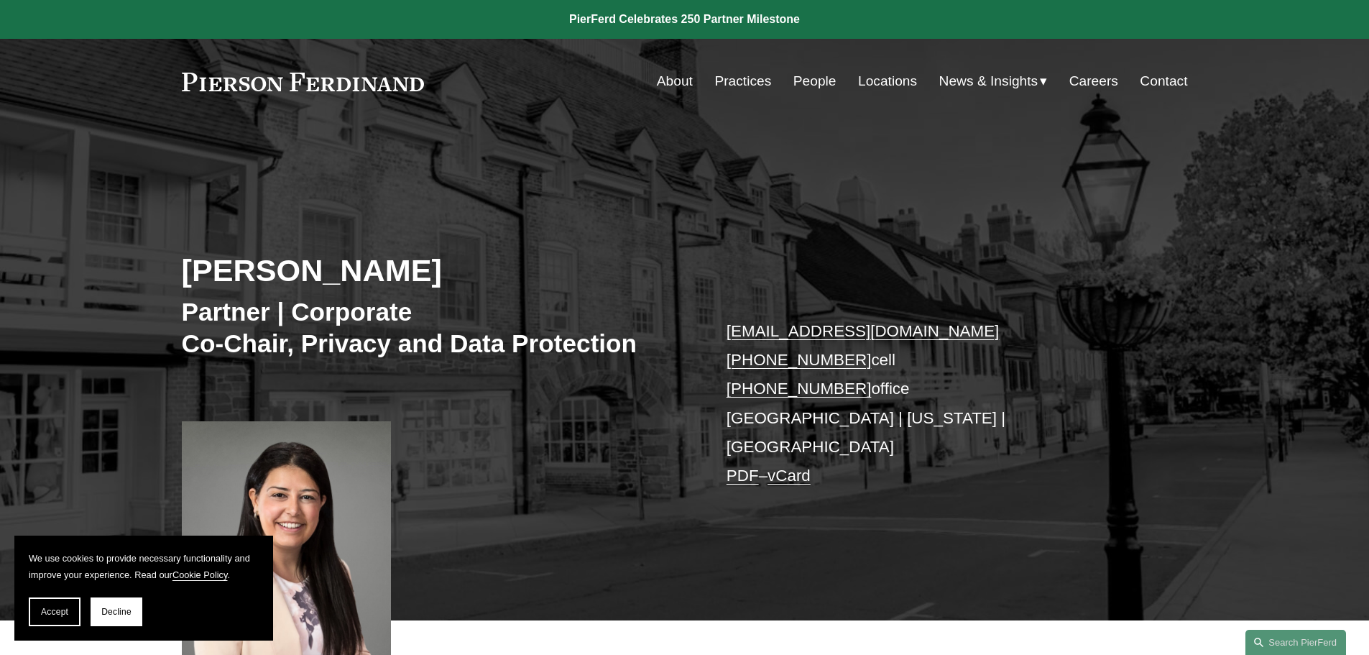
click at [0, 0] on span "News" at bounding box center [0, 0] width 0 height 0
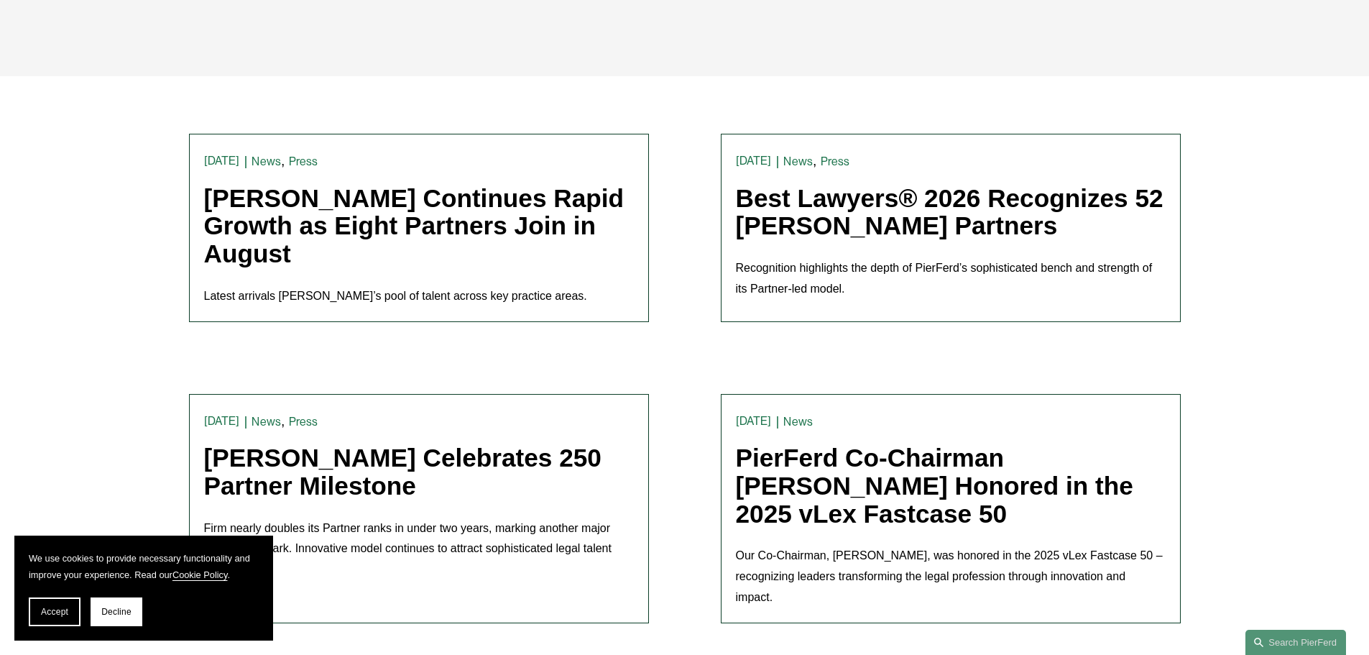
scroll to position [359, 0]
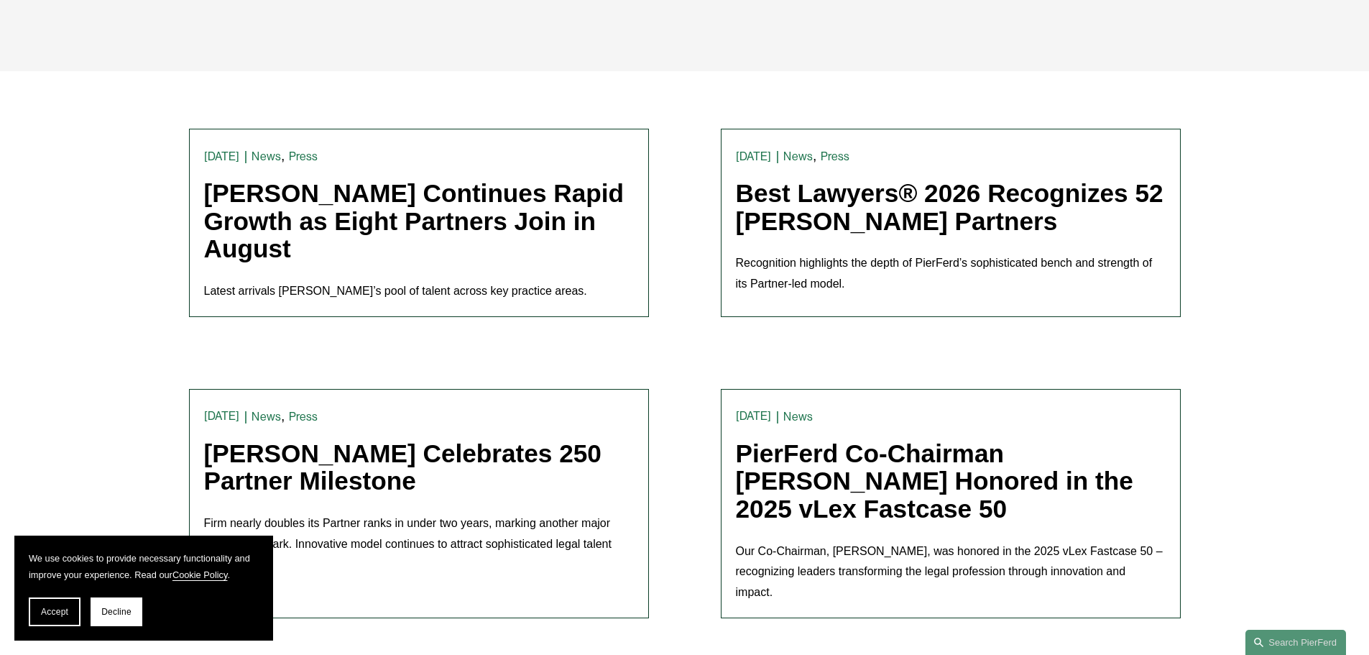
click at [507, 224] on link "Pierson Ferdinand Continues Rapid Growth as Eight Partners Join in August" at bounding box center [414, 220] width 420 height 83
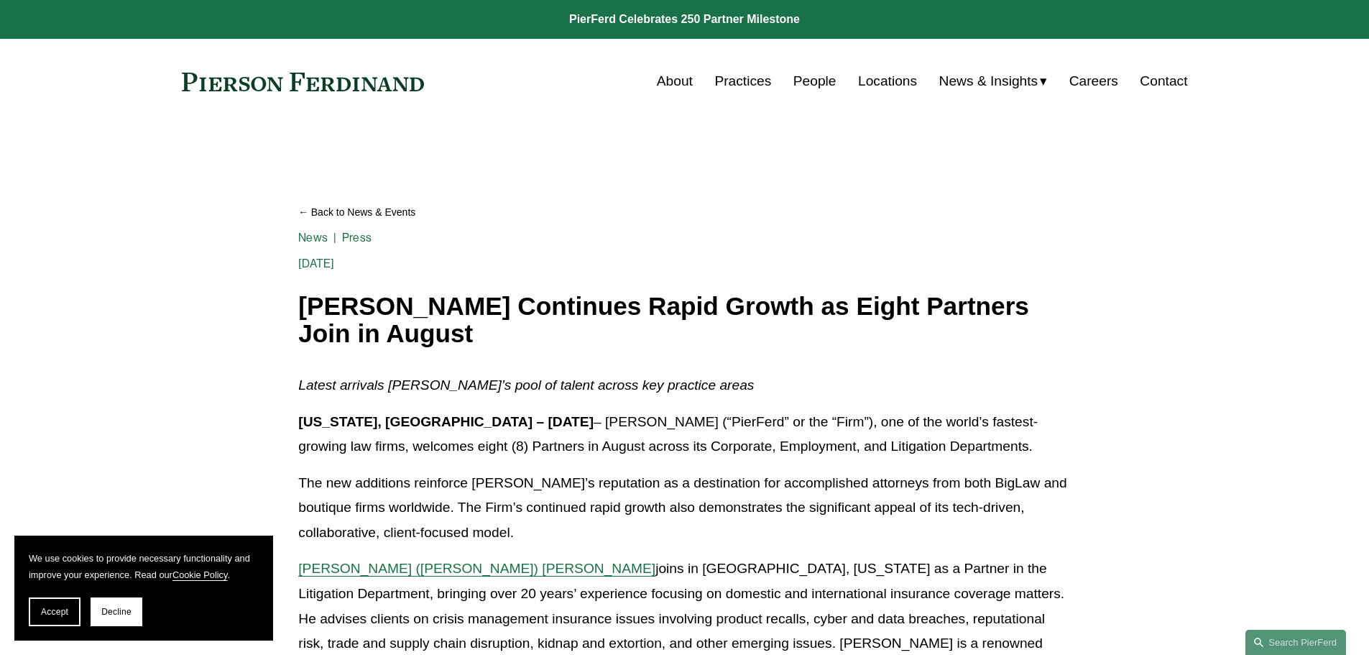
drag, startPoint x: 789, startPoint y: 477, endPoint x: 674, endPoint y: 142, distance: 354.6
click at [893, 79] on link "Locations" at bounding box center [887, 81] width 59 height 27
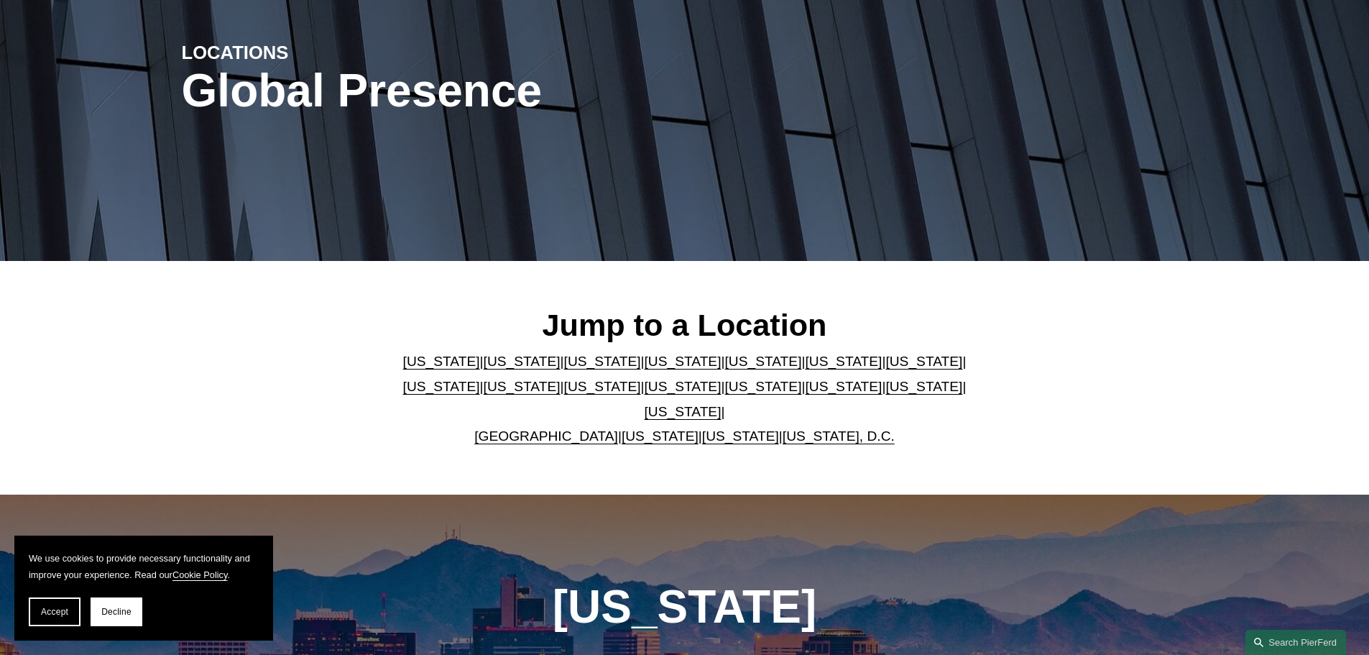
scroll to position [359, 0]
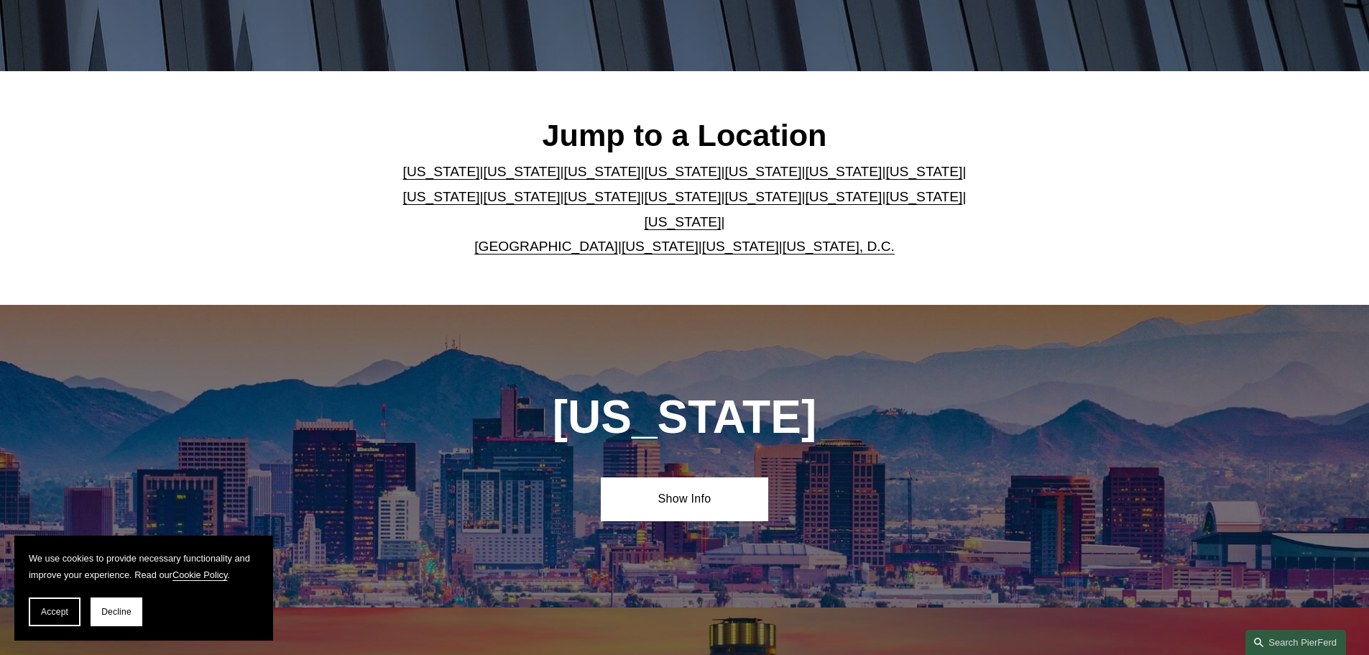
click at [484, 174] on link "California" at bounding box center [522, 171] width 77 height 15
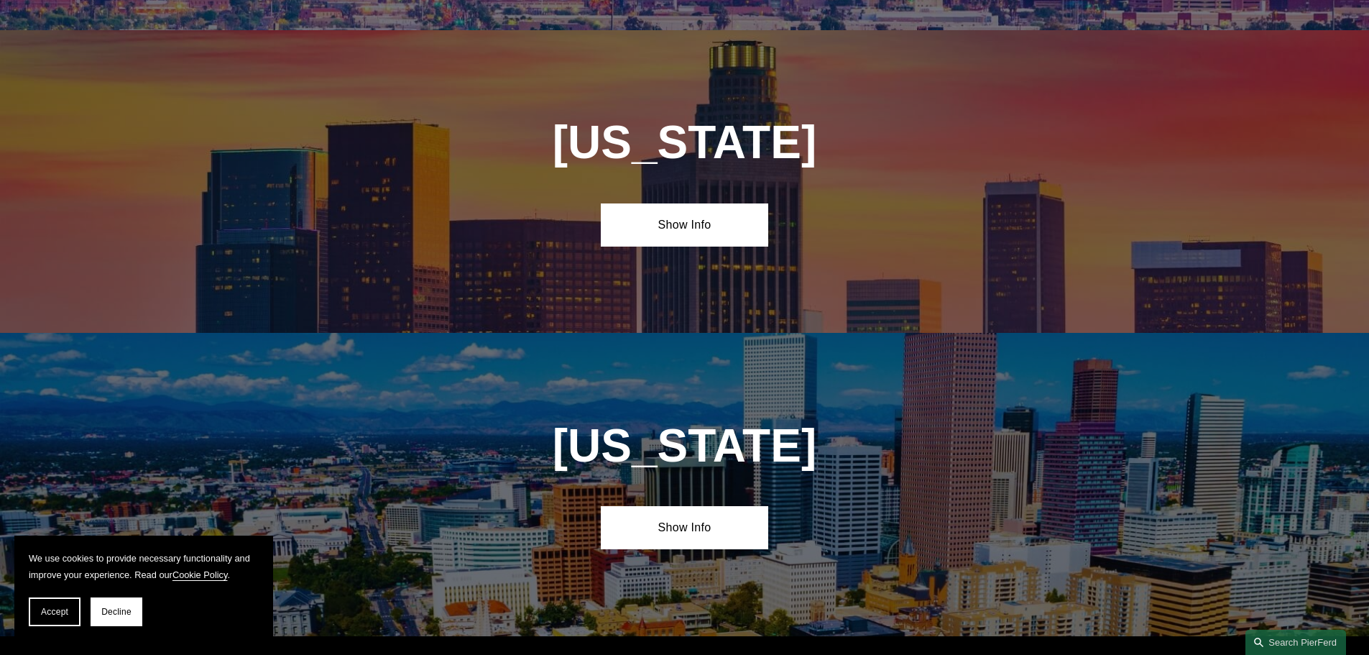
scroll to position [955, 0]
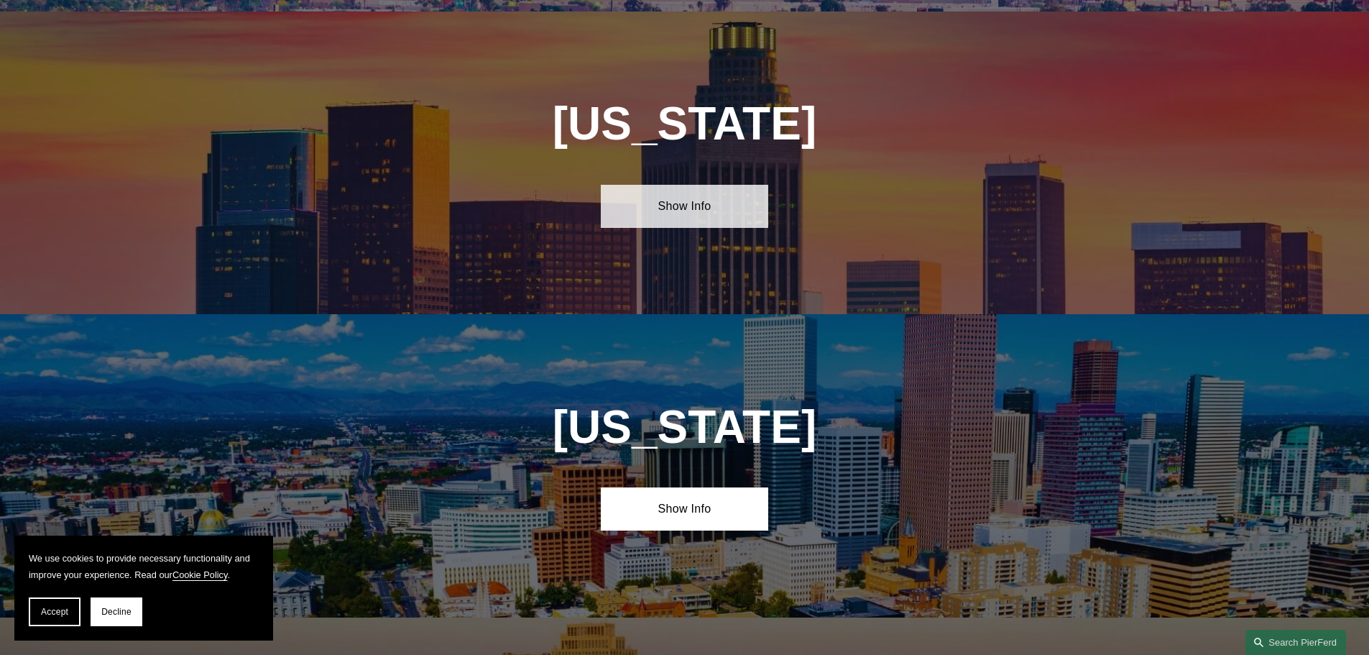
click at [738, 206] on link "Show Info" at bounding box center [684, 206] width 167 height 43
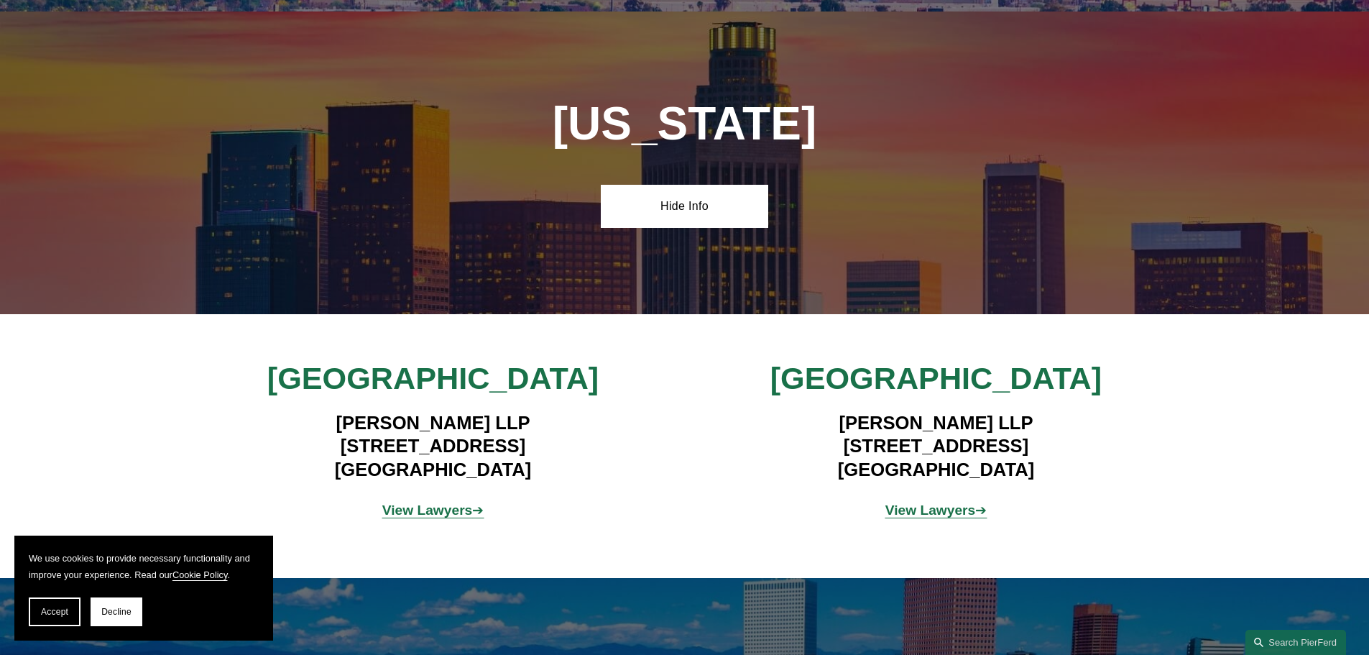
click at [462, 502] on strong "View Lawyers" at bounding box center [427, 509] width 91 height 15
click at [935, 504] on strong "View Lawyers" at bounding box center [931, 509] width 91 height 15
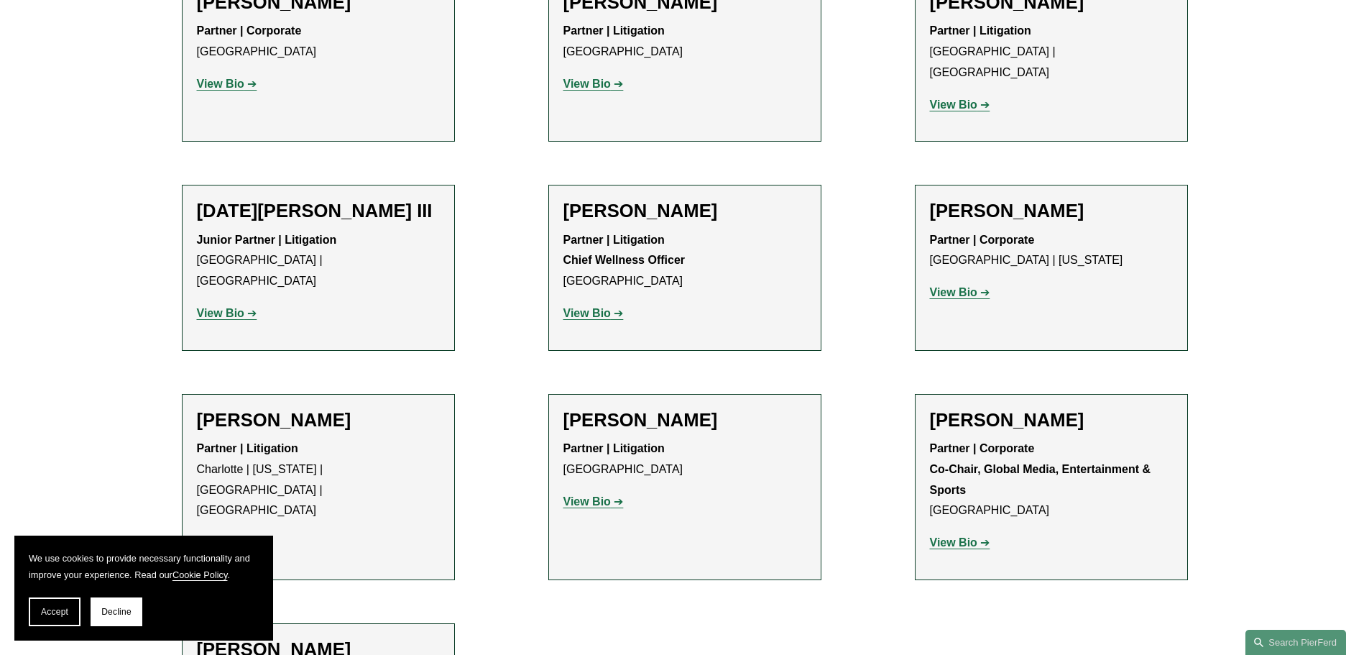
scroll to position [1581, 0]
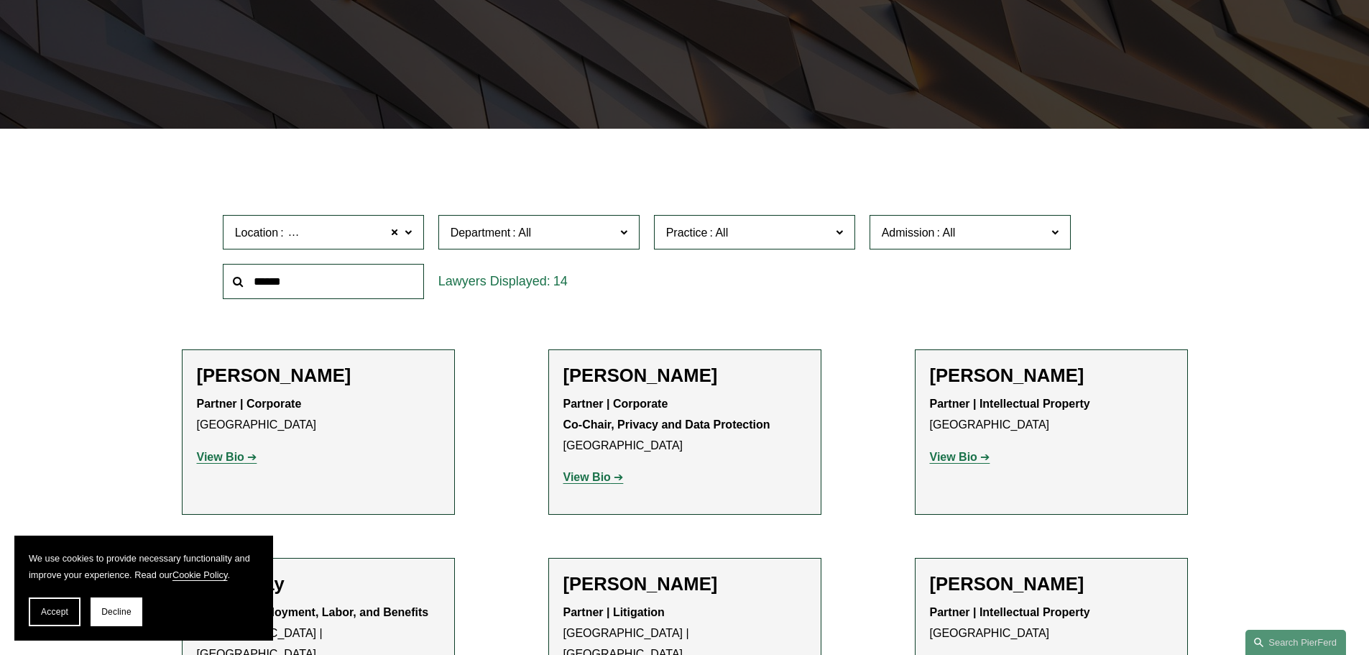
scroll to position [359, 0]
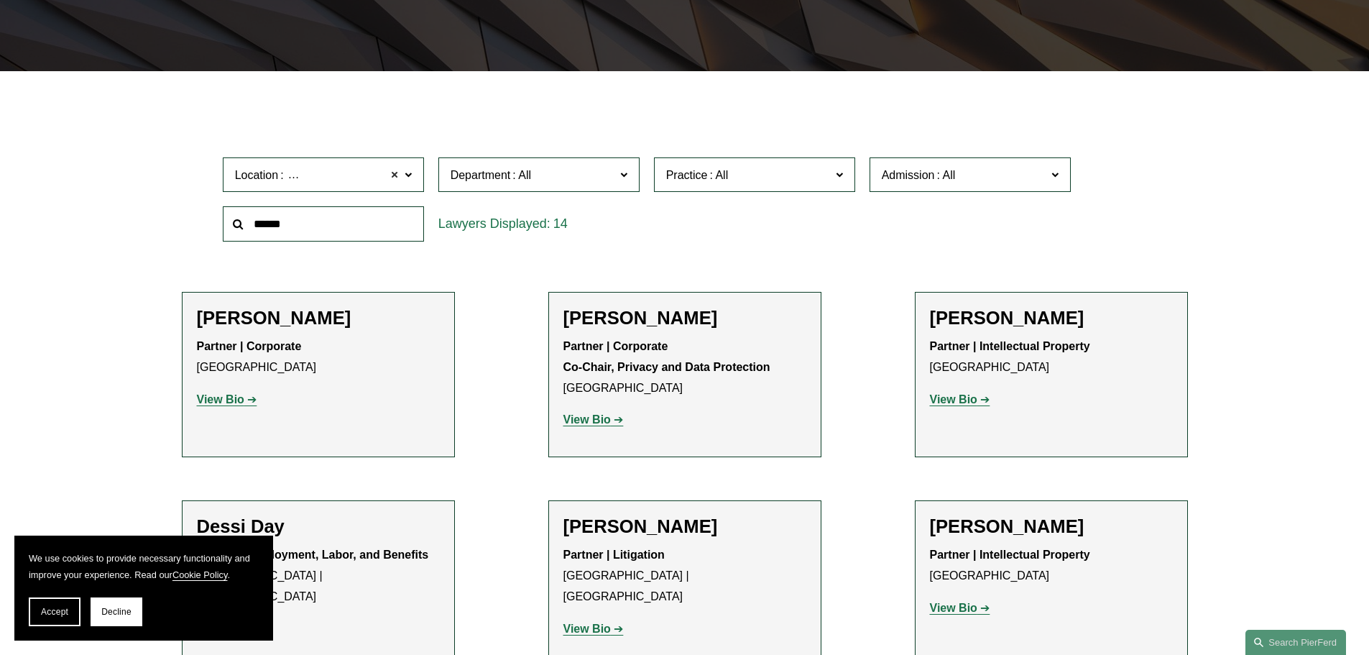
click at [396, 177] on span at bounding box center [395, 174] width 9 height 19
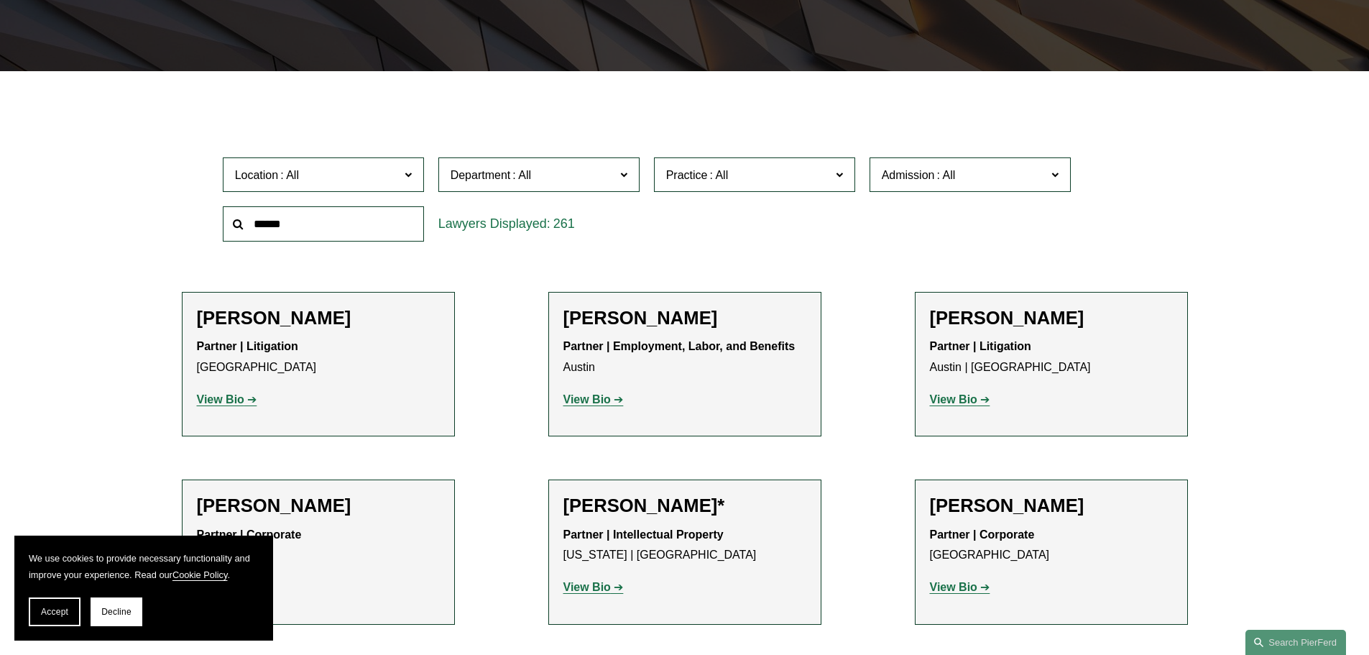
click at [919, 180] on span "Admission" at bounding box center [908, 175] width 53 height 12
click at [339, 211] on input "text" at bounding box center [323, 223] width 201 height 35
click at [508, 224] on div "261" at bounding box center [538, 223] width 201 height 35
click at [565, 180] on span "Department" at bounding box center [533, 174] width 165 height 19
click at [0, 0] on link "Employment, Labor, and Benefits" at bounding box center [0, 0] width 0 height 0
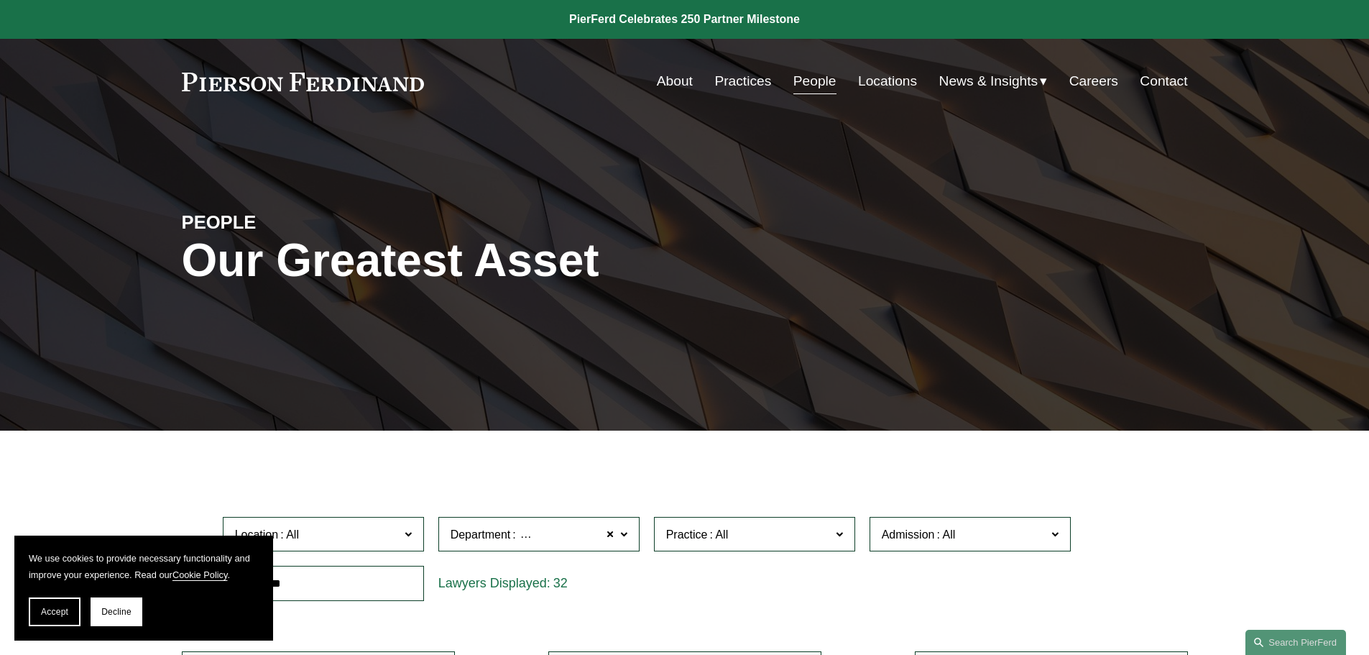
drag, startPoint x: 985, startPoint y: 364, endPoint x: 758, endPoint y: 112, distance: 339.0
click at [732, 87] on link "Practices" at bounding box center [742, 81] width 57 height 27
